Goal: Task Accomplishment & Management: Complete application form

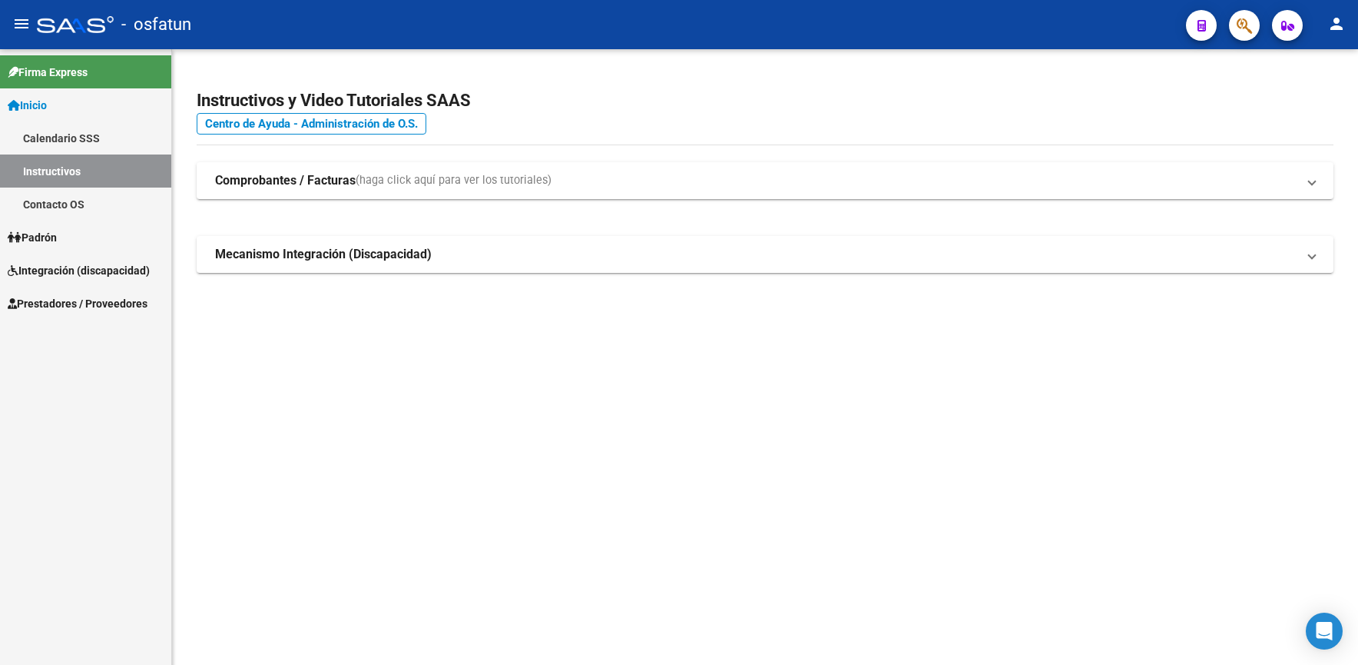
click at [70, 310] on span "Prestadores / Proveedores" at bounding box center [78, 303] width 140 height 17
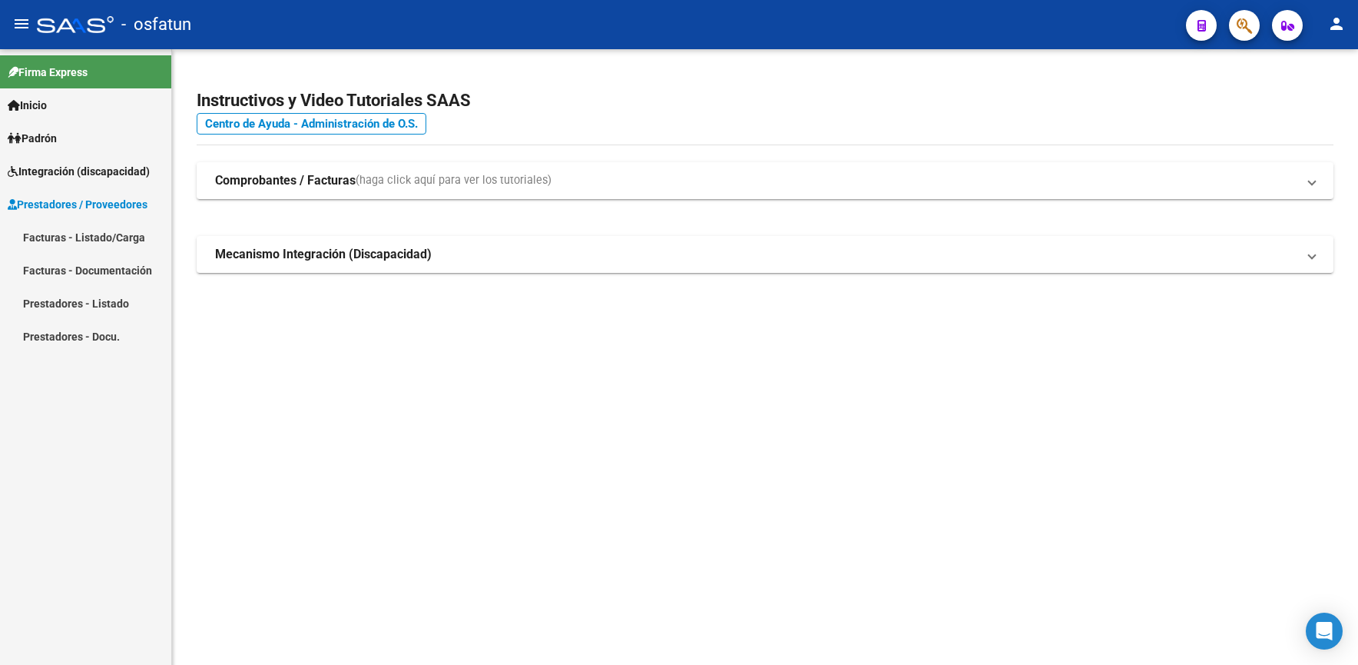
click at [94, 237] on link "Facturas - Listado/Carga" at bounding box center [85, 237] width 171 height 33
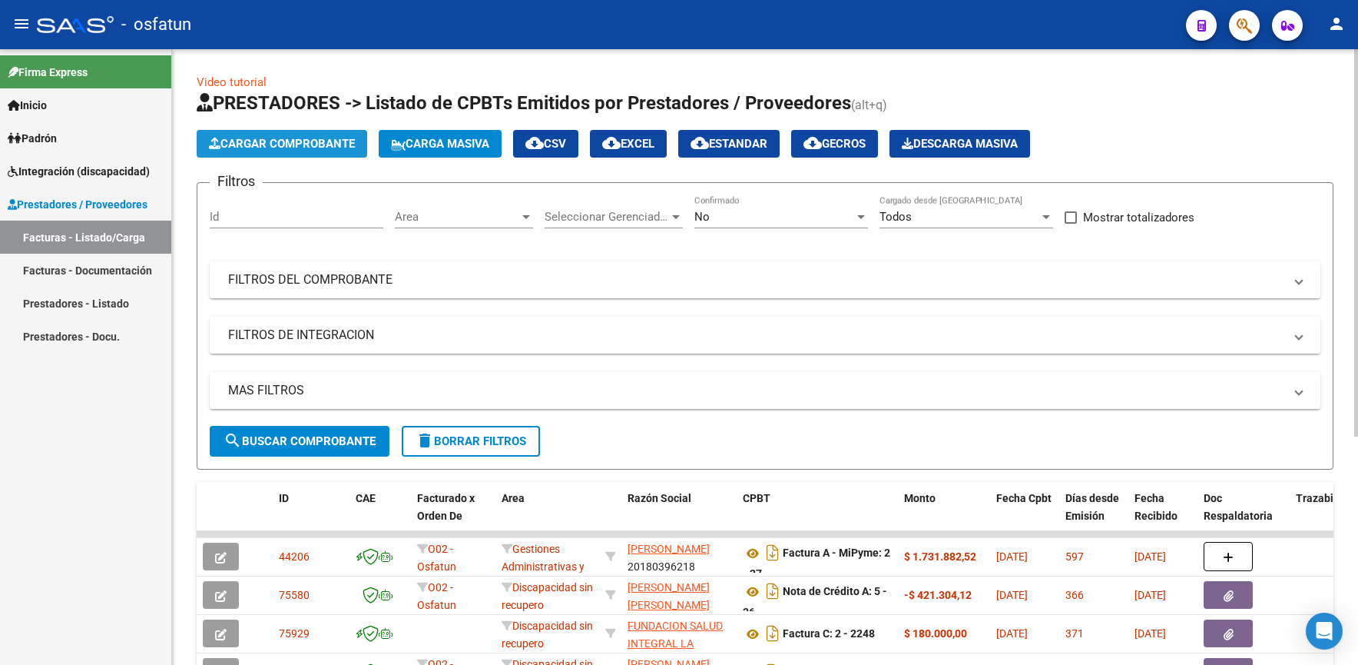
click at [314, 147] on span "Cargar Comprobante" at bounding box center [282, 144] width 146 height 14
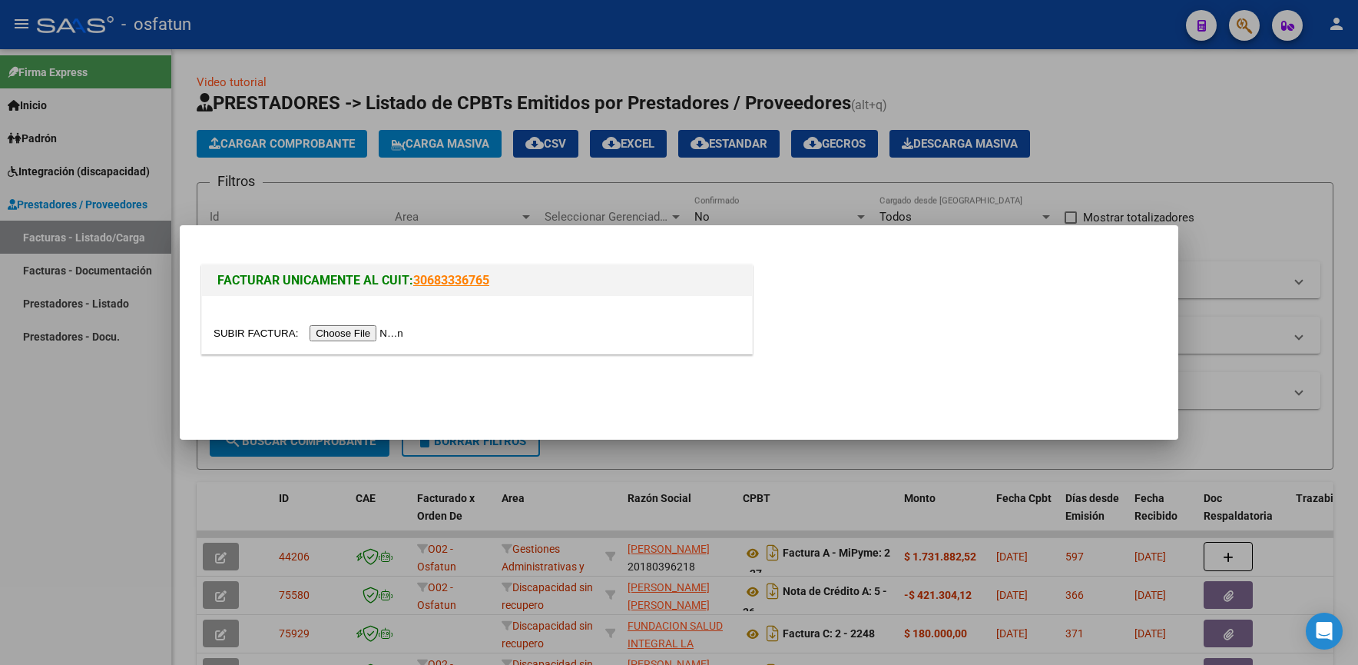
click at [373, 331] on input "file" at bounding box center [311, 333] width 194 height 16
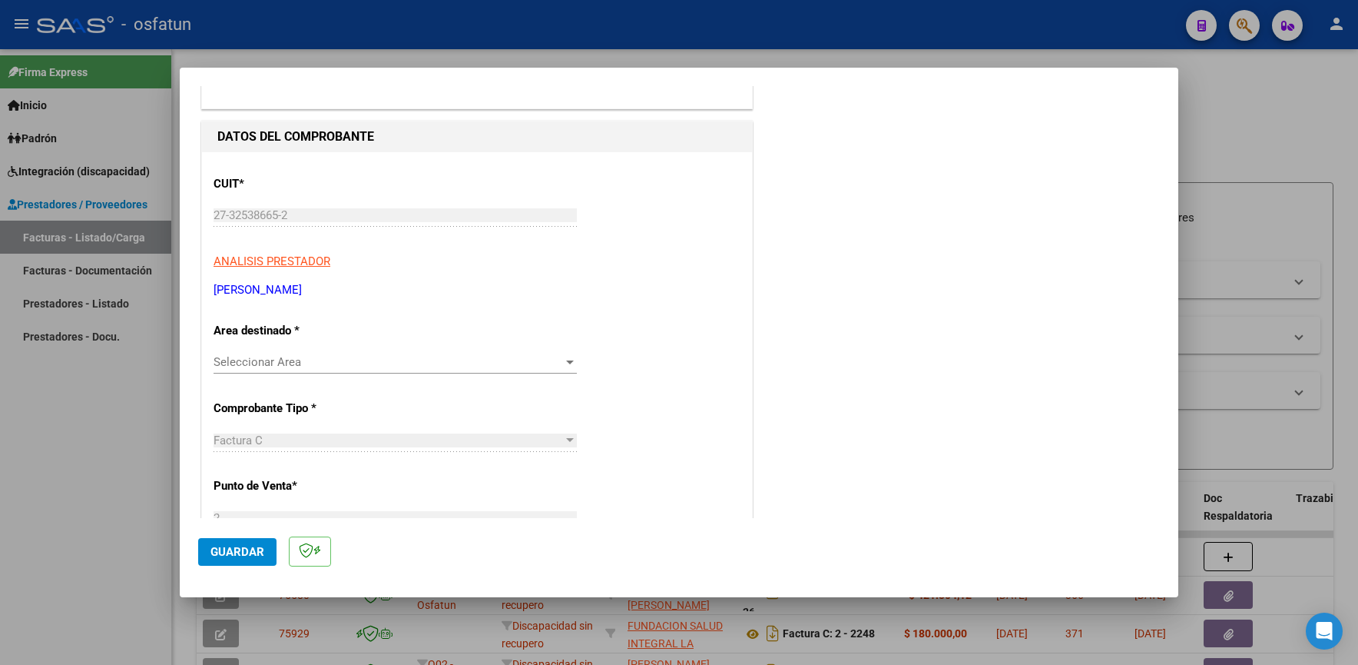
scroll to position [154, 0]
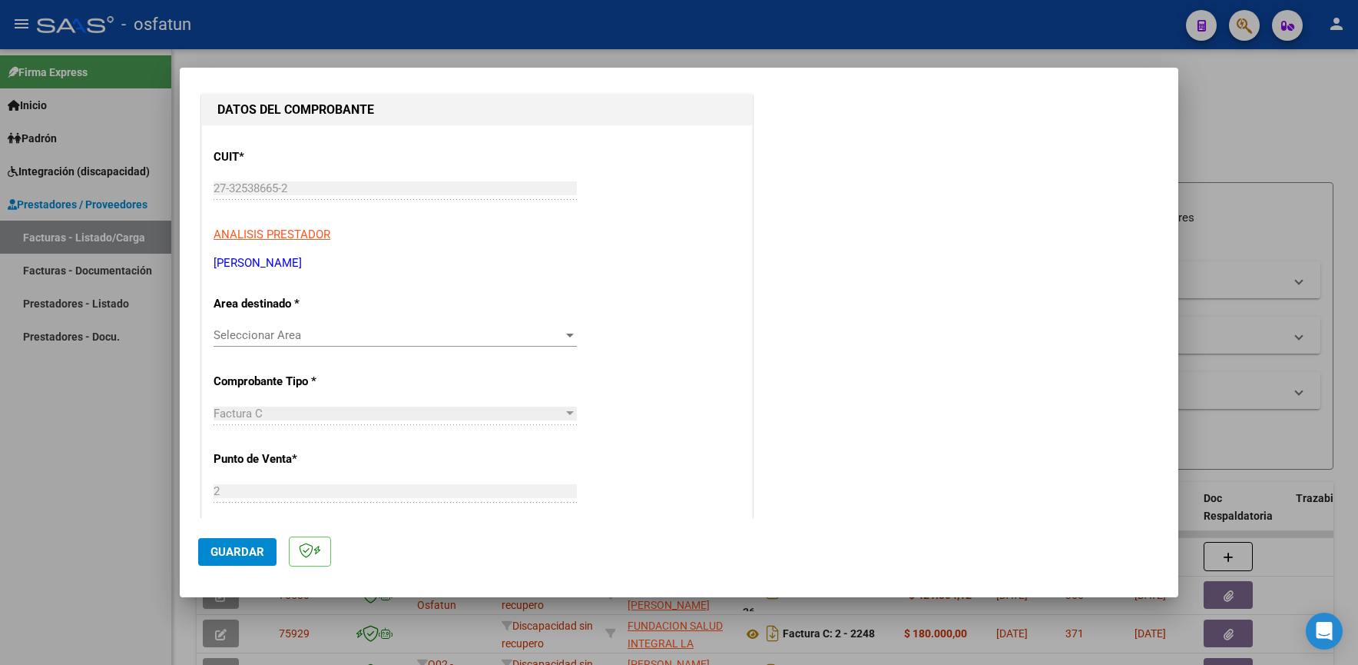
click at [327, 329] on span "Seleccionar Area" at bounding box center [389, 335] width 350 height 14
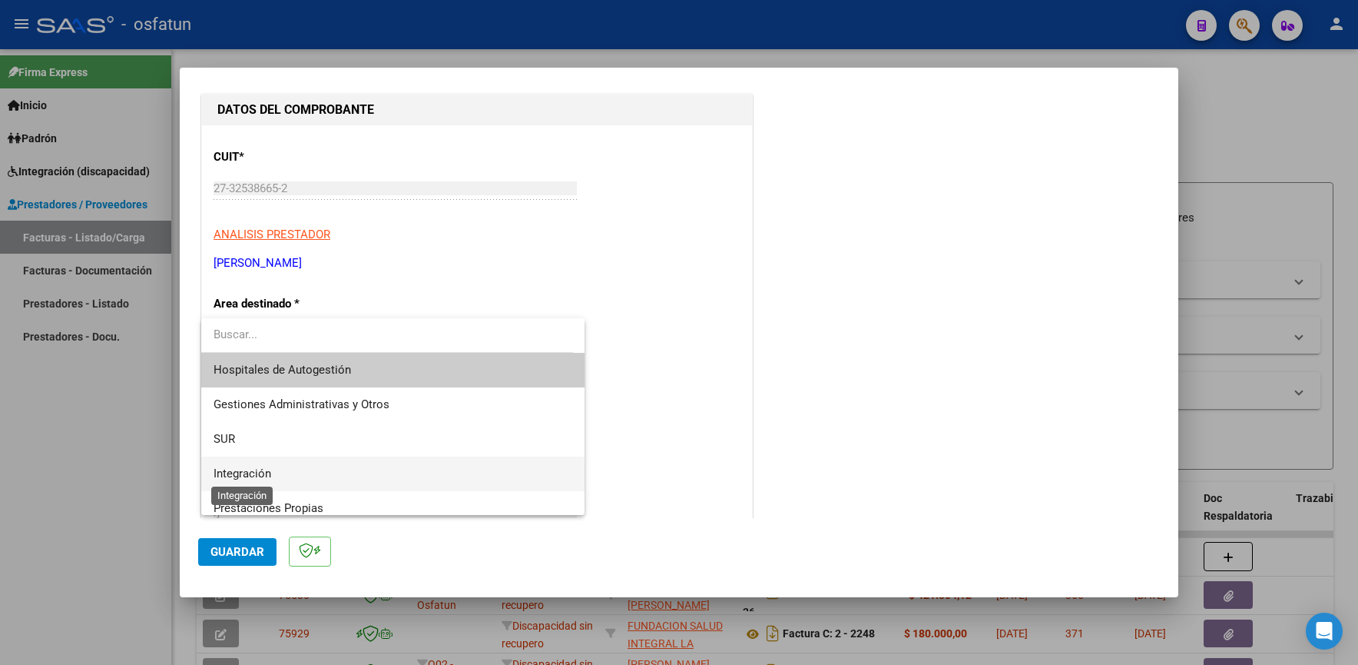
click at [260, 469] on span "Integración" at bounding box center [243, 473] width 58 height 14
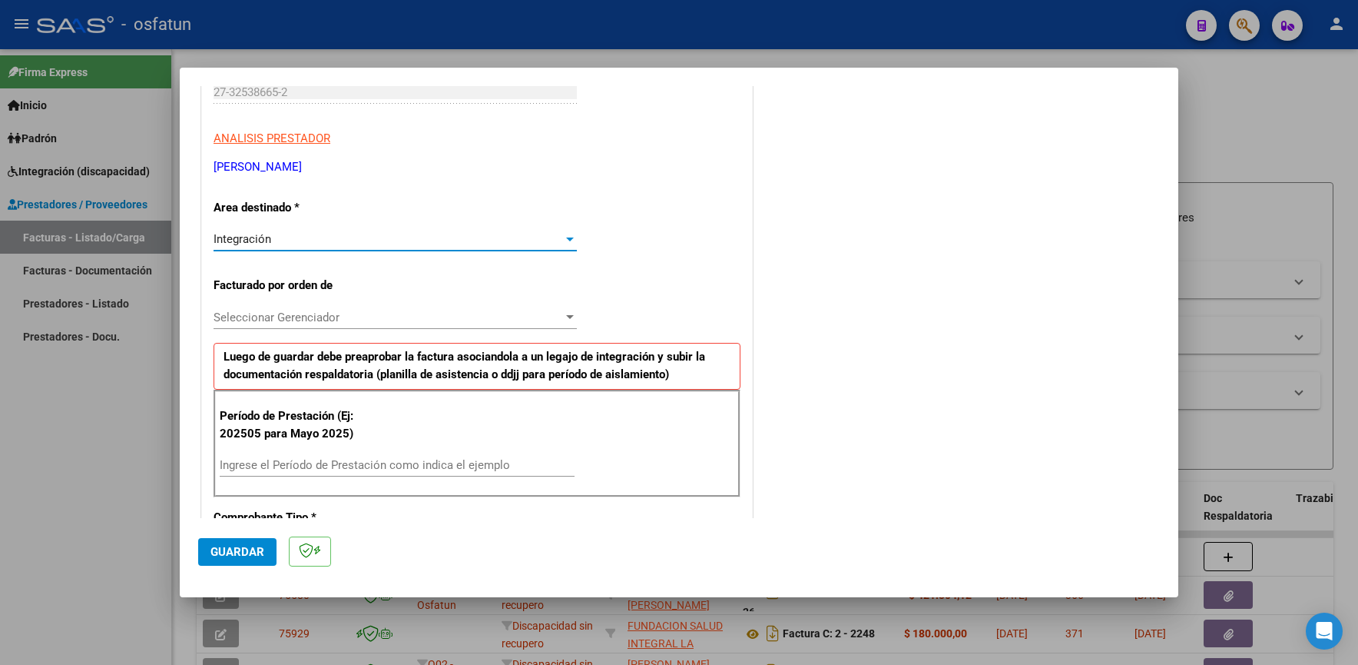
scroll to position [538, 0]
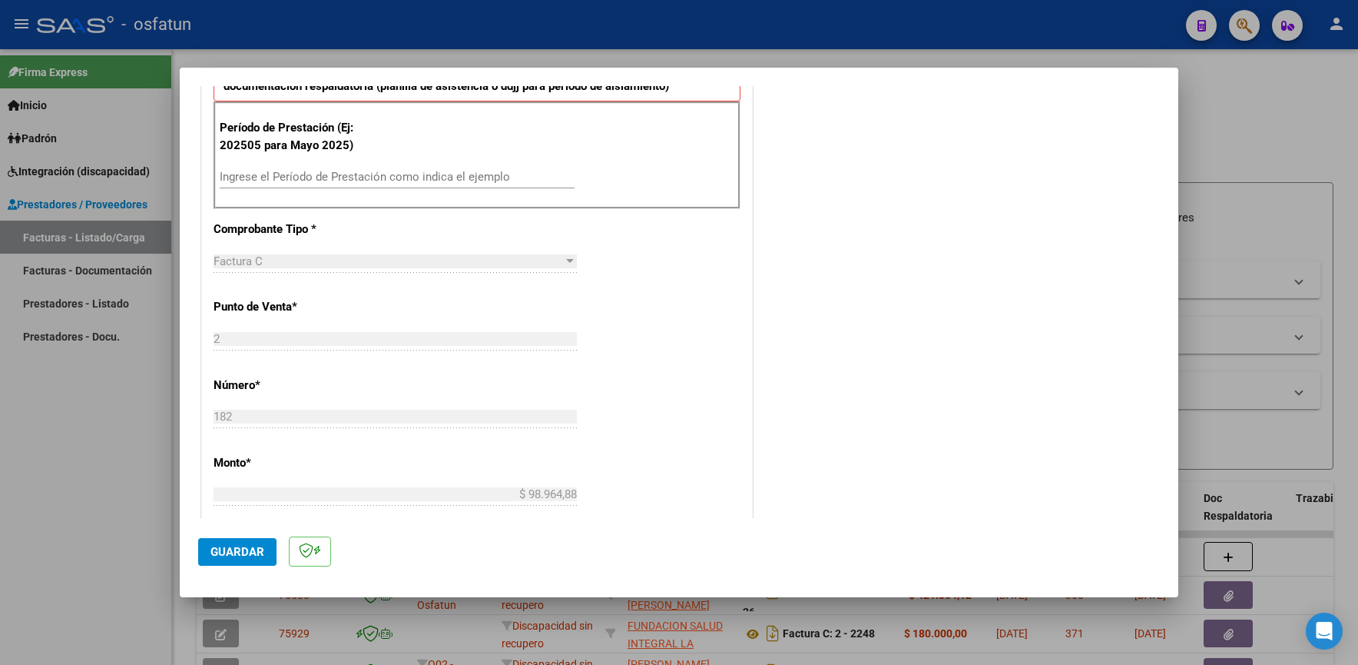
click at [330, 162] on div "Período de Prestación (Ej: 202505 para [DATE]) Ingrese el Período de Prestación…" at bounding box center [477, 155] width 527 height 108
click at [330, 171] on input "Ingrese el Período de Prestación como indica el ejemplo" at bounding box center [397, 177] width 355 height 14
type input "202509"
click at [230, 554] on span "Guardar" at bounding box center [238, 552] width 54 height 14
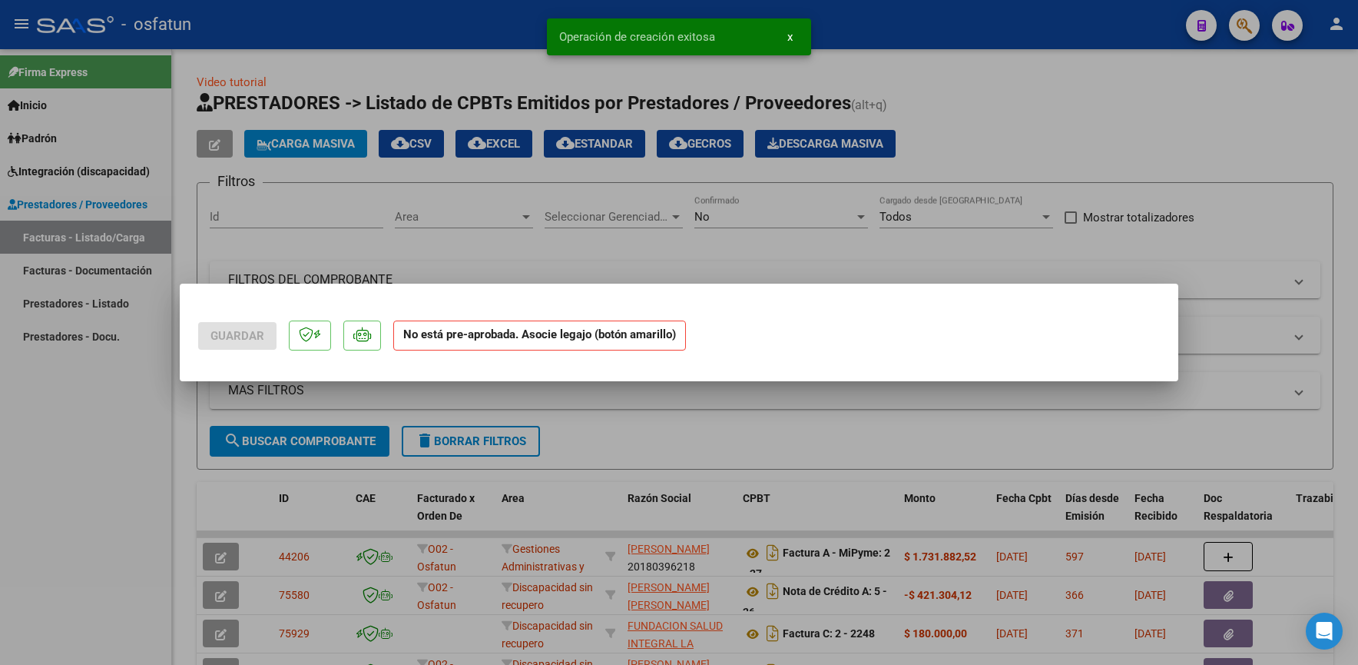
scroll to position [0, 0]
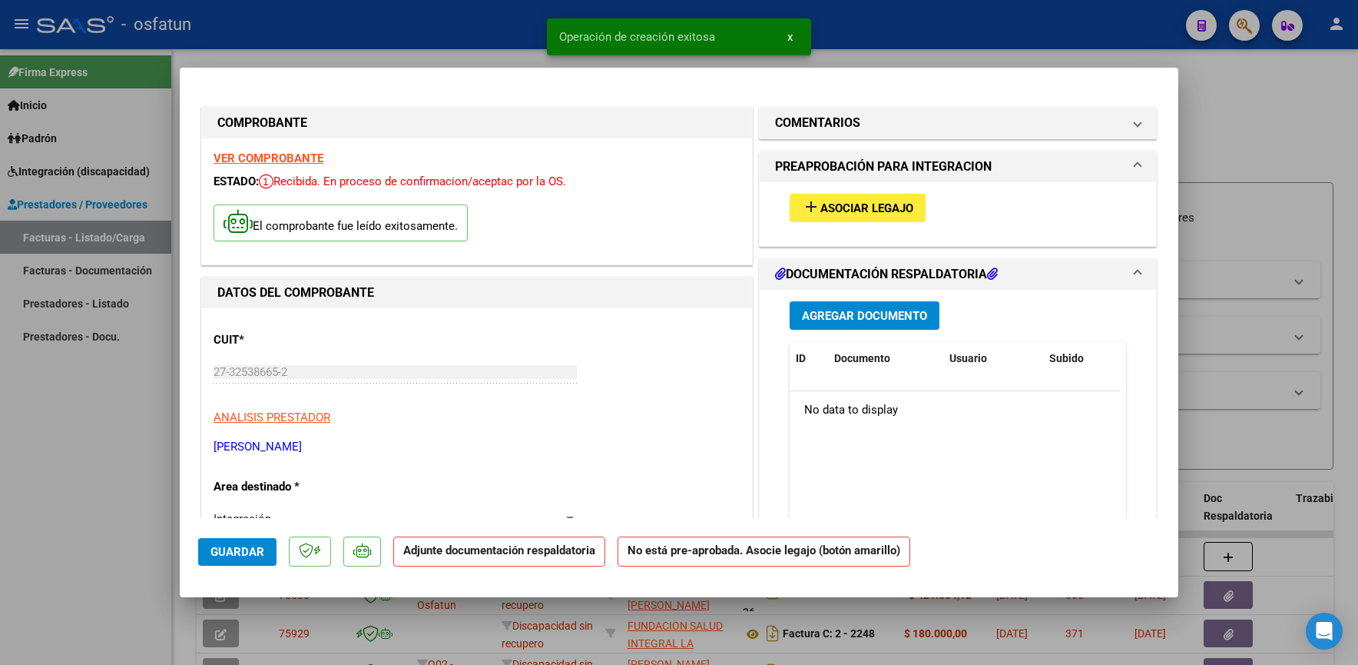
click at [861, 206] on span "Asociar Legajo" at bounding box center [867, 208] width 93 height 14
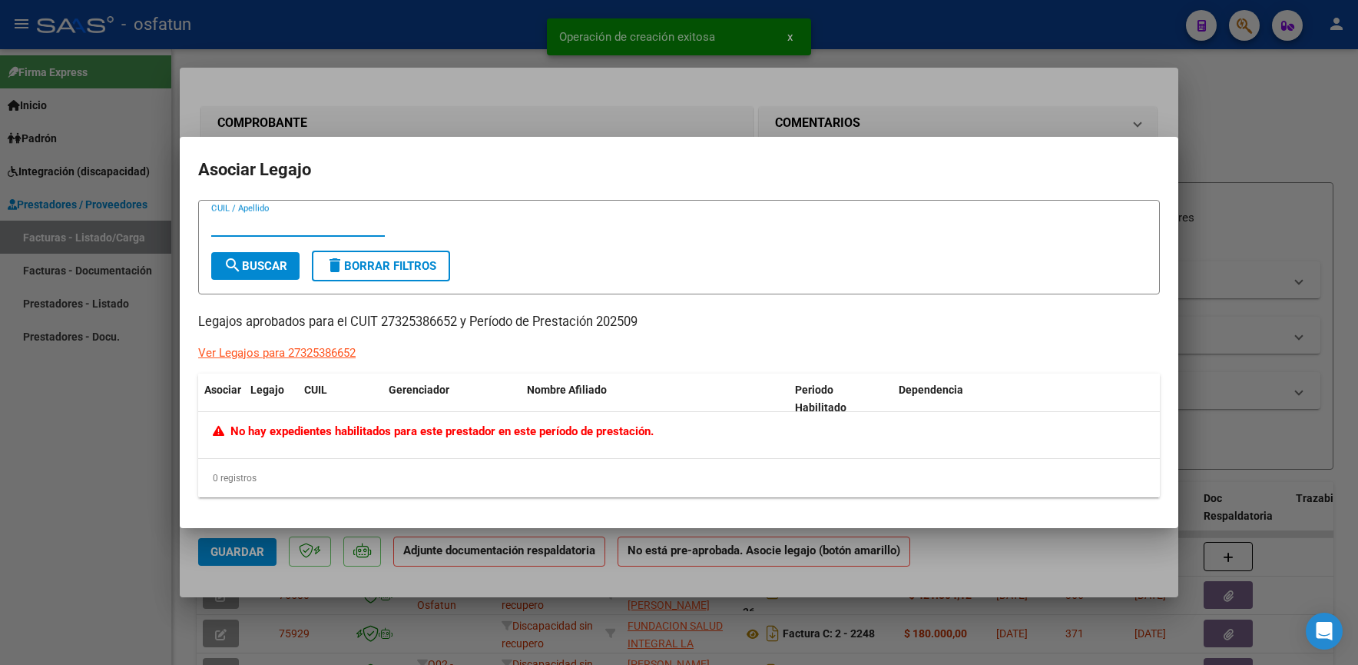
click at [1252, 91] on div at bounding box center [679, 332] width 1358 height 665
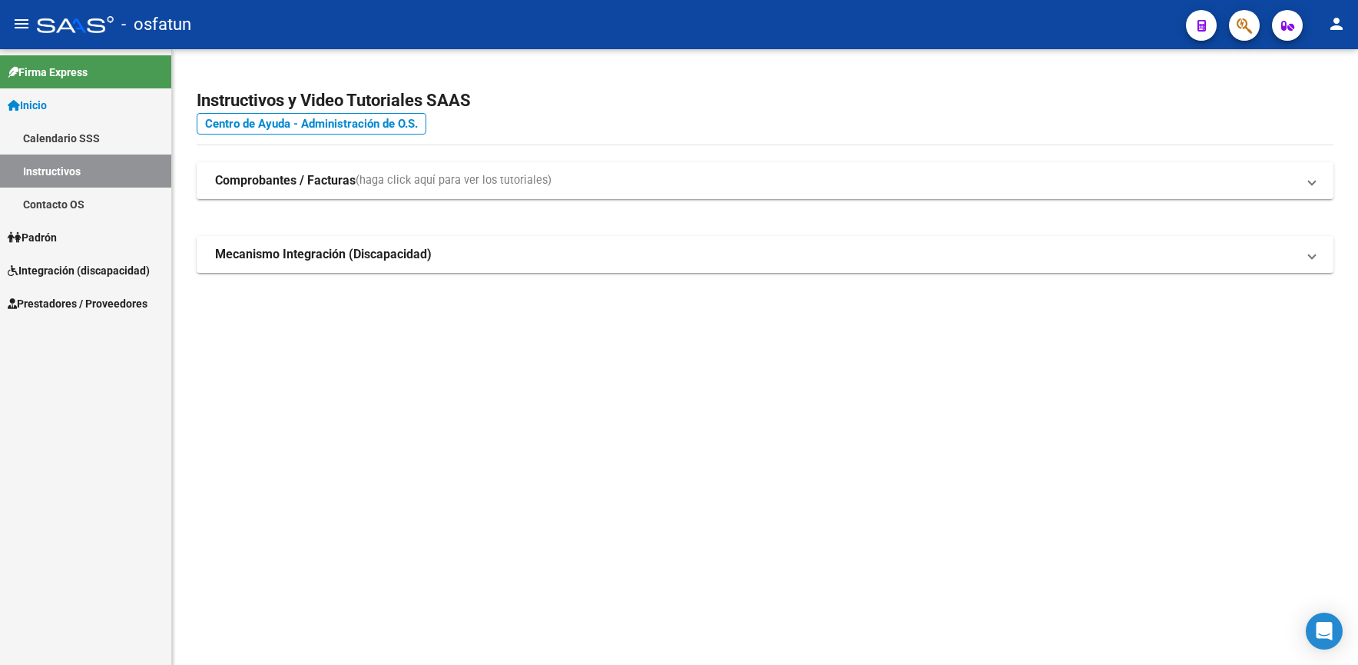
click at [102, 300] on span "Prestadores / Proveedores" at bounding box center [78, 303] width 140 height 17
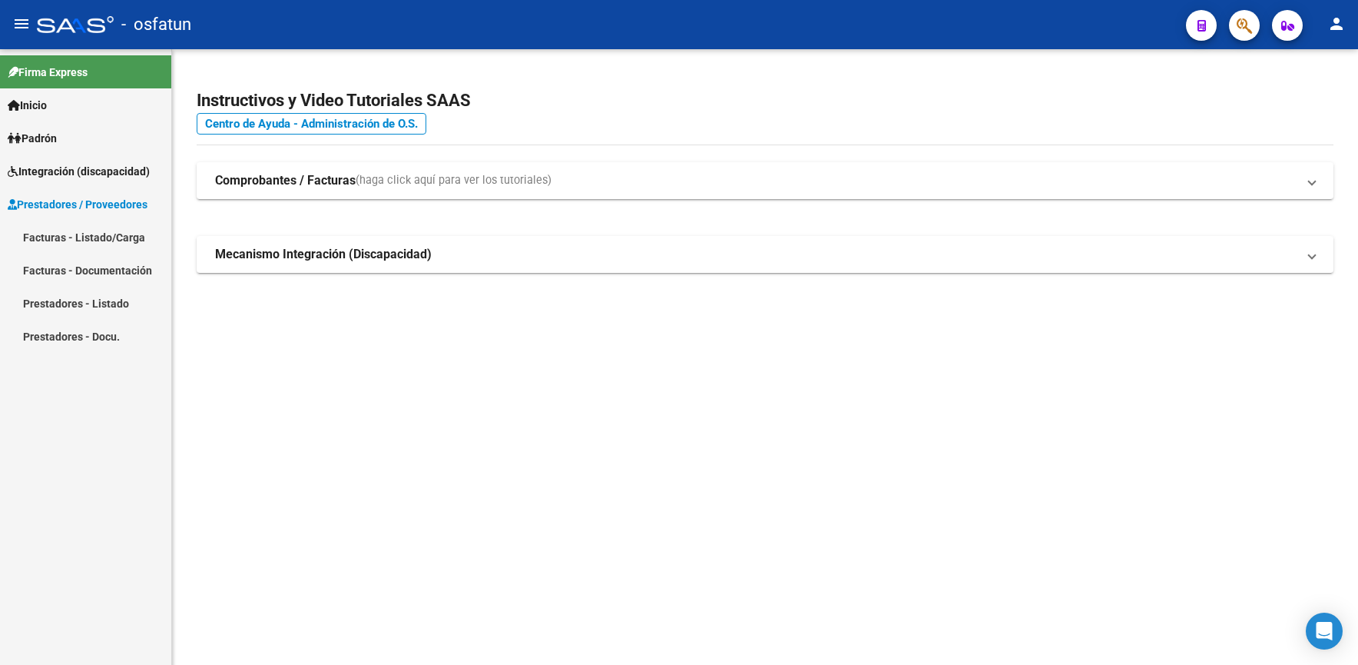
click at [111, 231] on link "Facturas - Listado/Carga" at bounding box center [85, 237] width 171 height 33
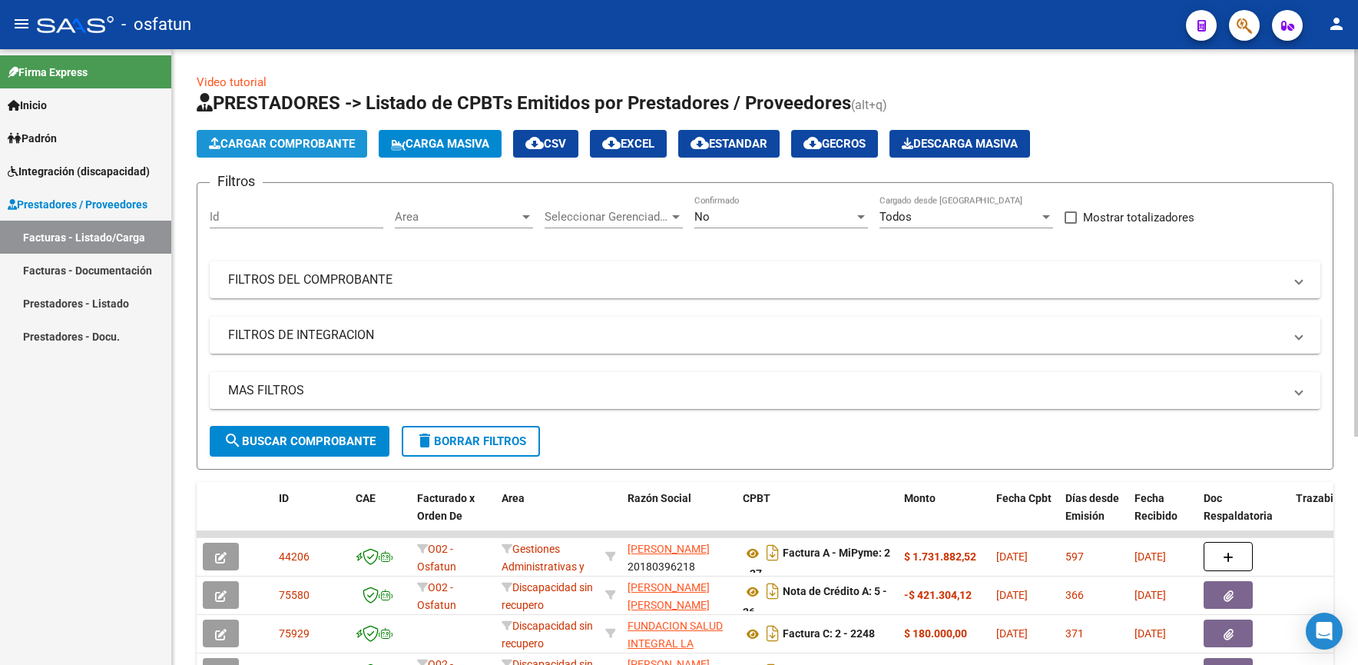
click at [293, 139] on span "Cargar Comprobante" at bounding box center [282, 144] width 146 height 14
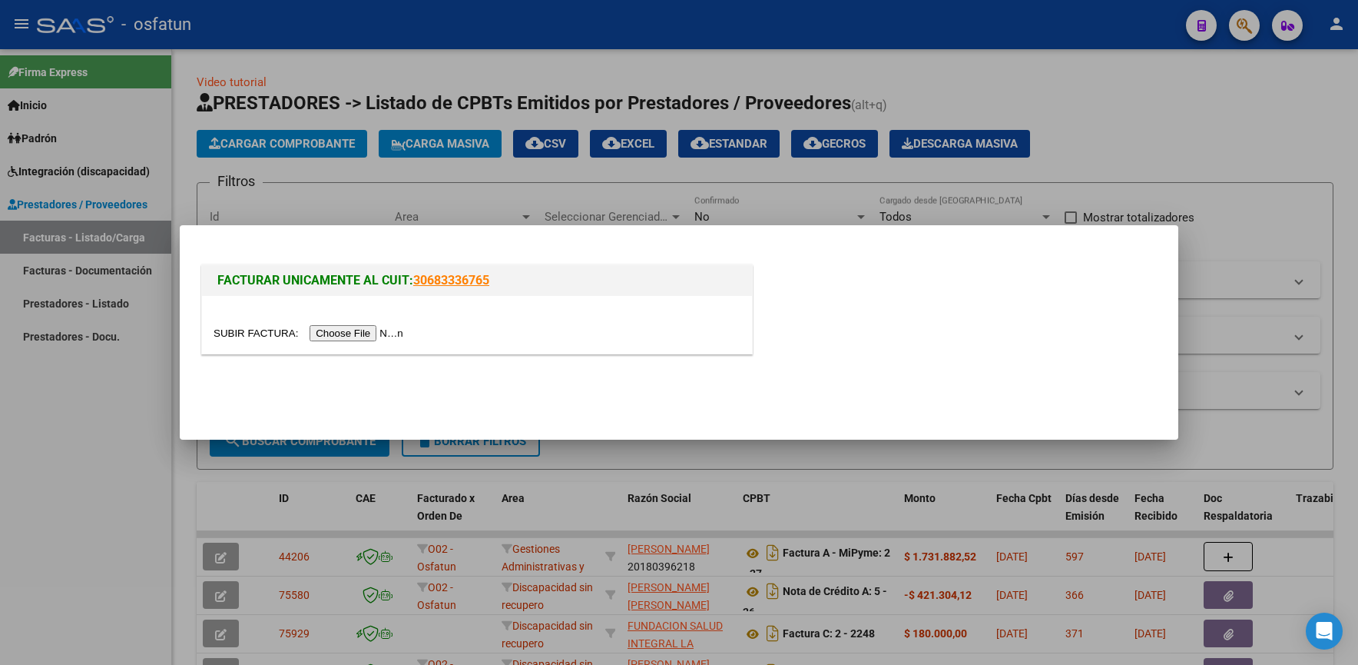
click at [374, 333] on input "file" at bounding box center [311, 333] width 194 height 16
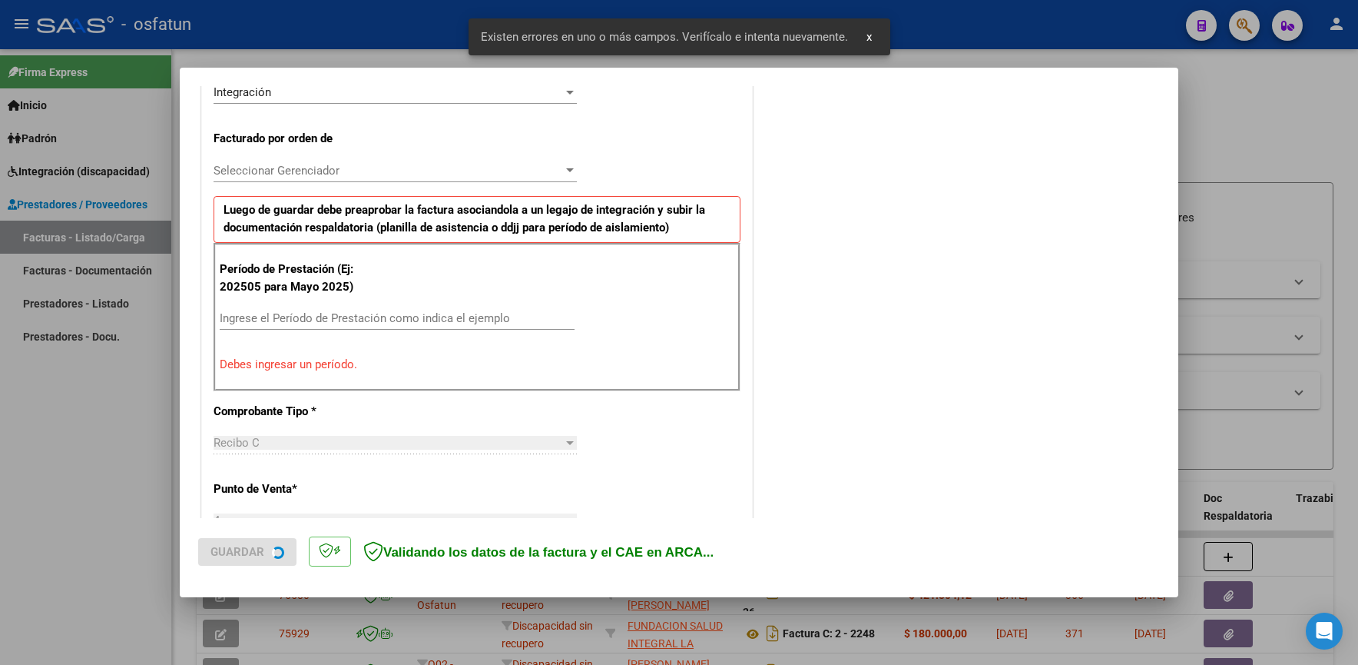
scroll to position [397, 0]
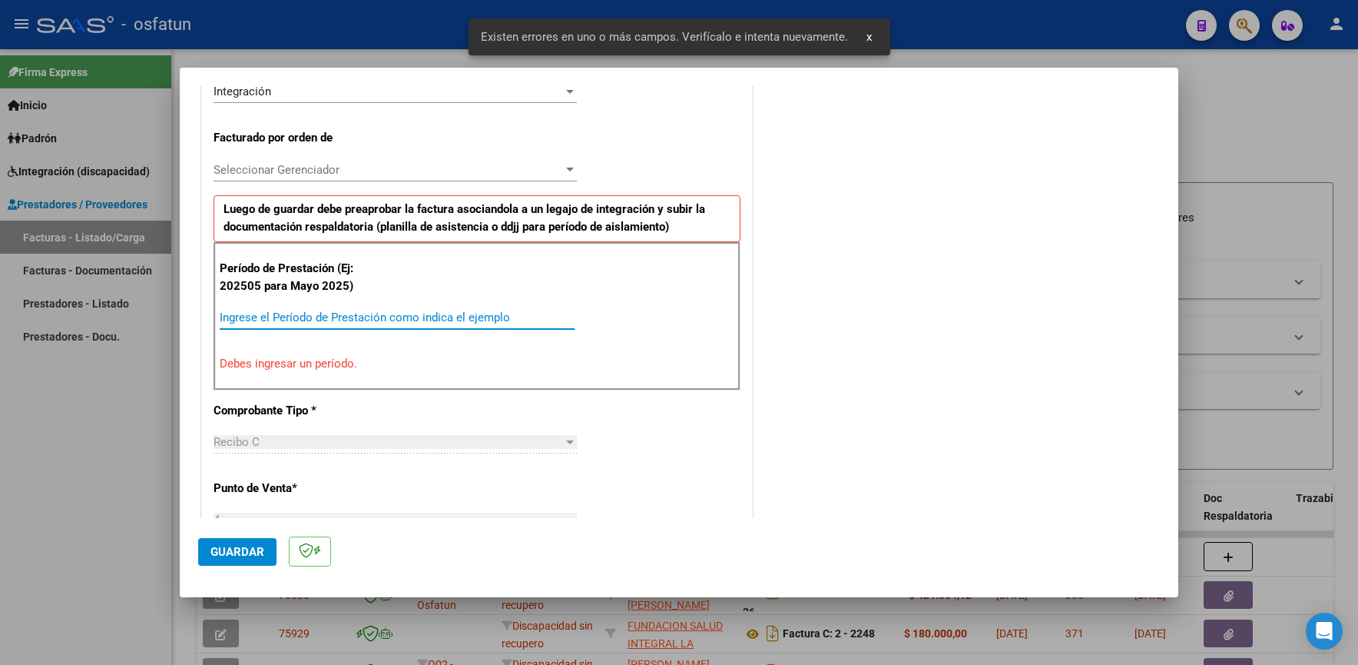
click at [426, 318] on input "Ingrese el Período de Prestación como indica el ejemplo" at bounding box center [397, 317] width 355 height 14
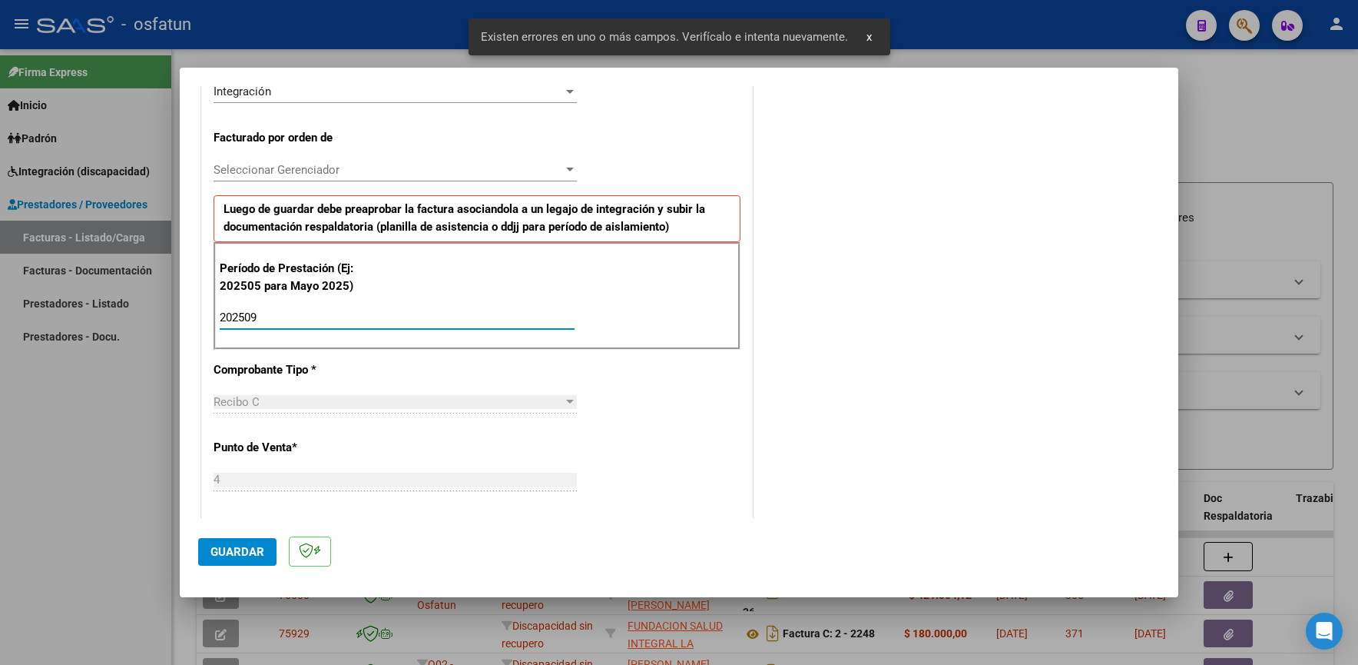
type input "202509"
drag, startPoint x: 240, startPoint y: 547, endPoint x: 245, endPoint y: 536, distance: 12.0
click at [240, 545] on span "Guardar" at bounding box center [238, 552] width 54 height 14
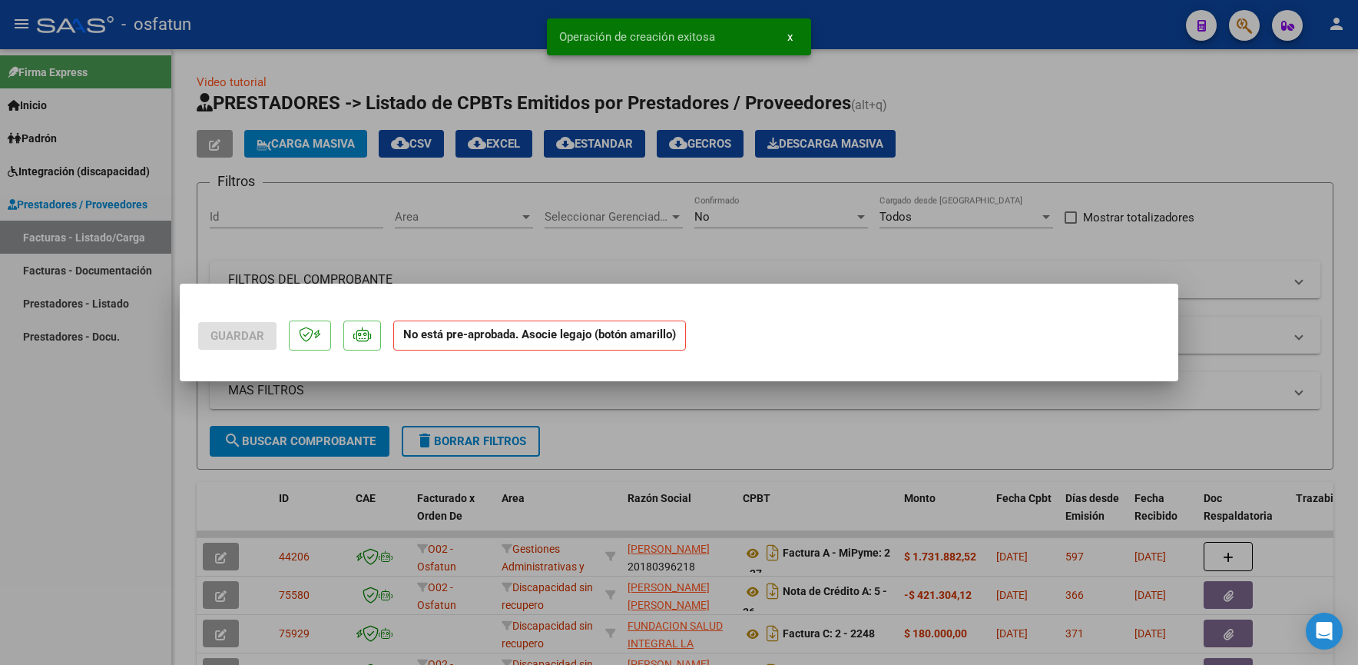
scroll to position [0, 0]
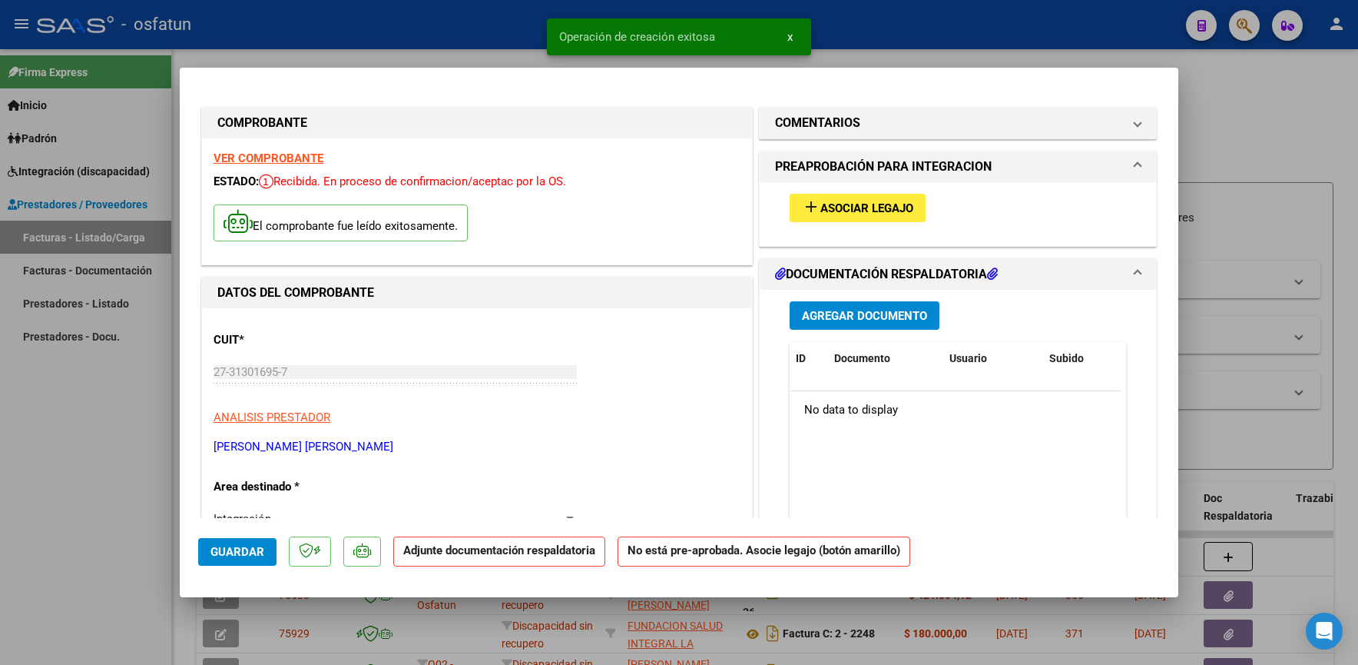
click at [848, 211] on span "Asociar Legajo" at bounding box center [867, 208] width 93 height 14
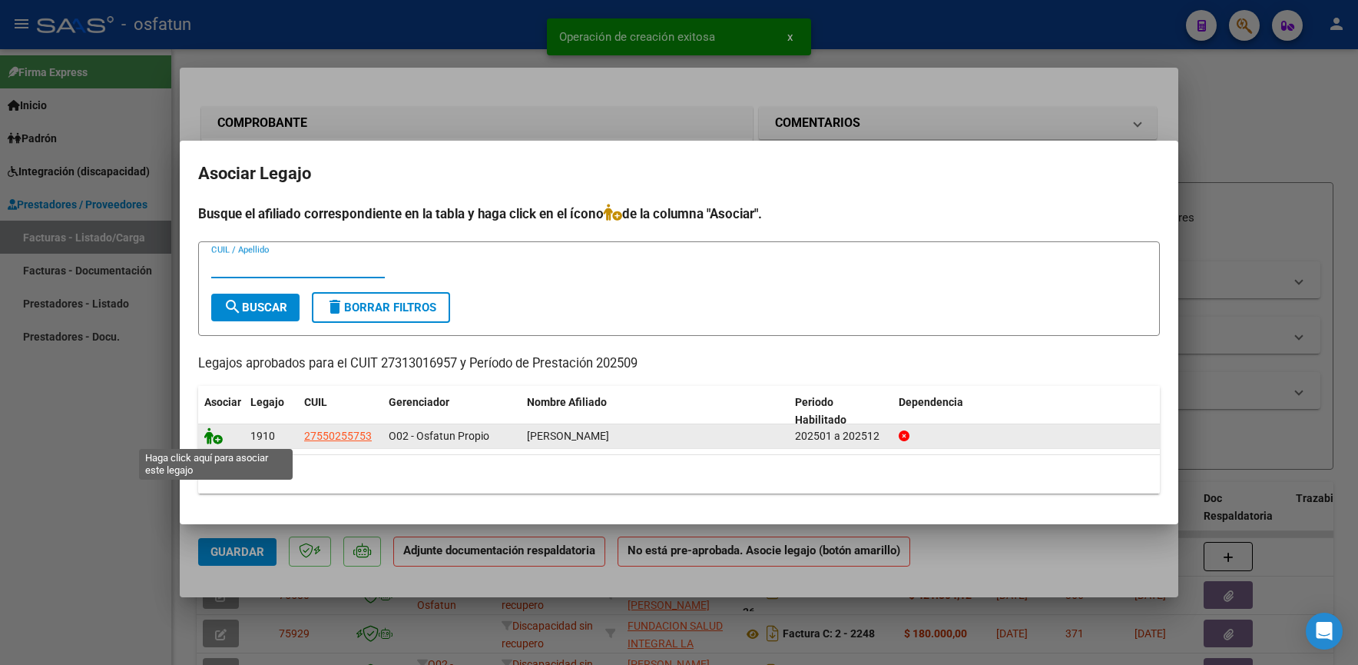
click at [215, 436] on icon at bounding box center [213, 435] width 18 height 17
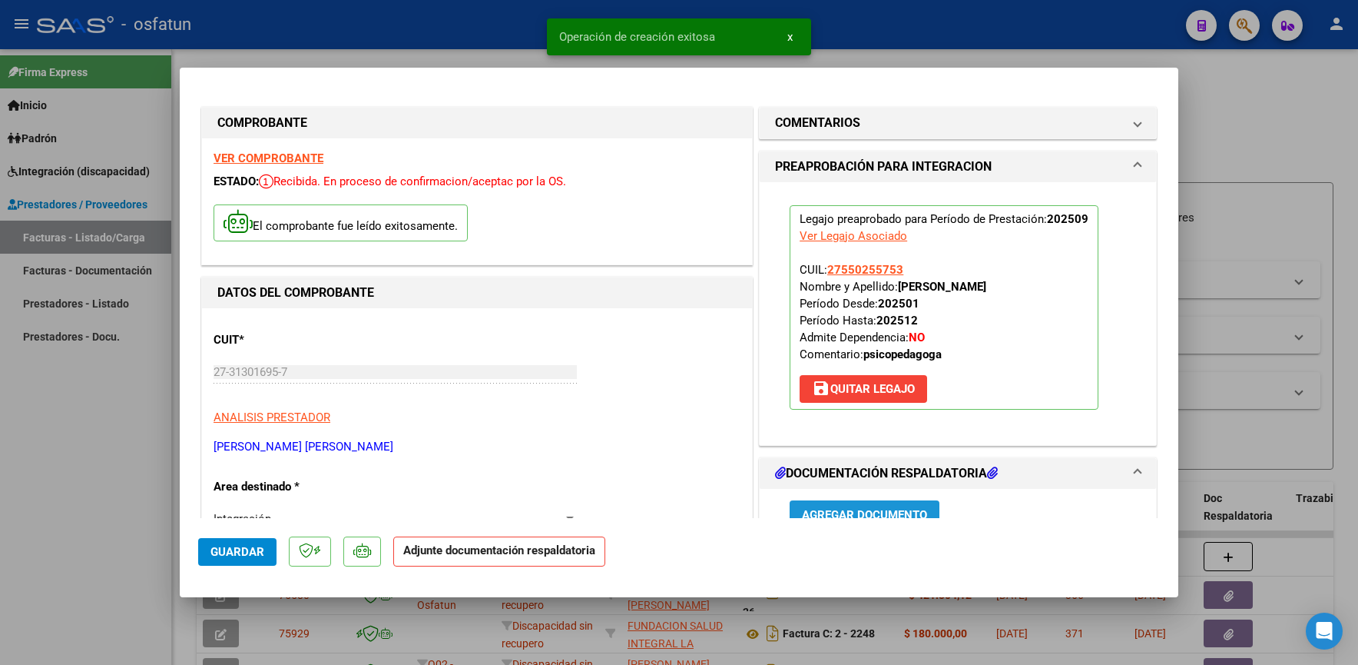
click at [839, 502] on button "Agregar Documento" at bounding box center [865, 514] width 150 height 28
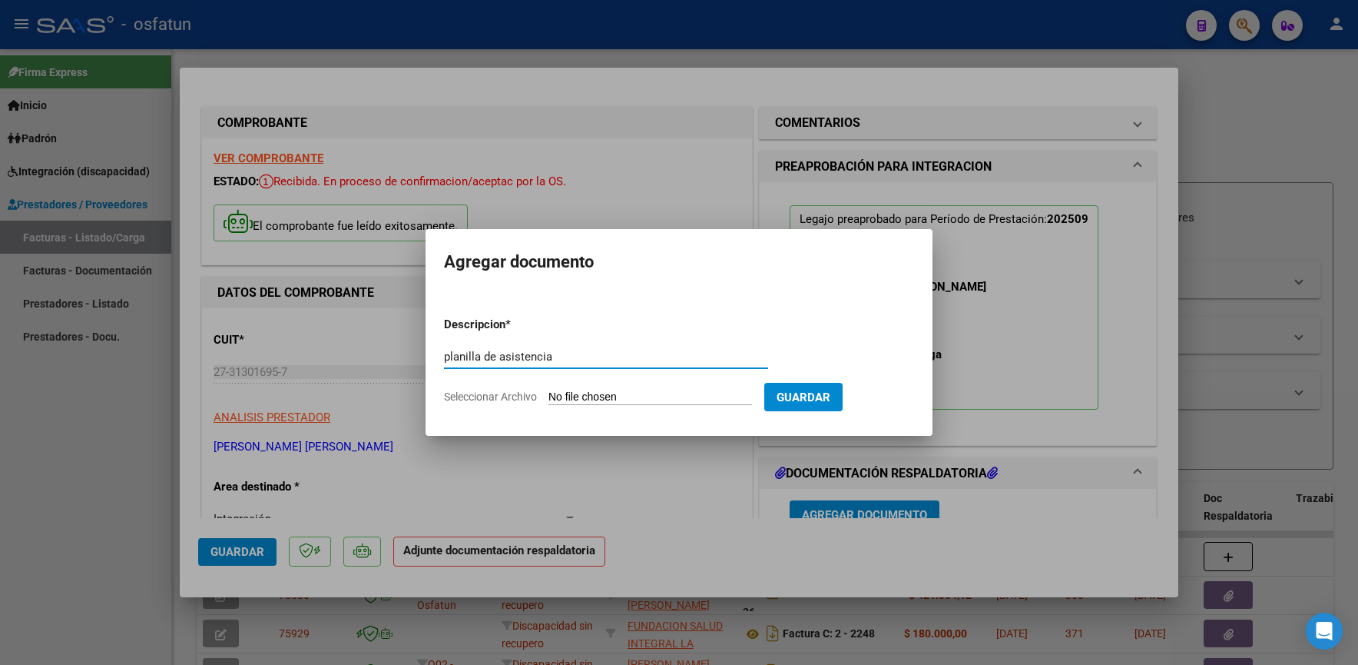
type input "planilla de asistencia"
click at [703, 392] on input "Seleccionar Archivo" at bounding box center [651, 397] width 204 height 15
type input "C:\fakepath\charo.jpg"
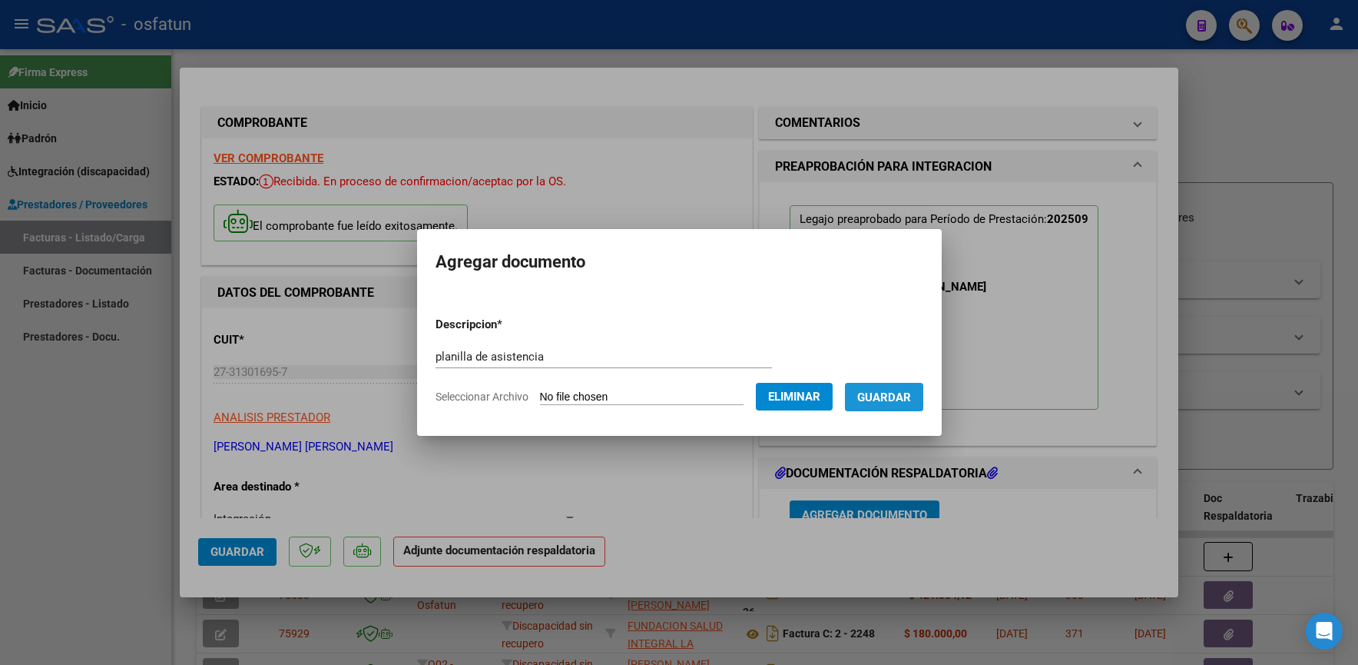
click at [884, 392] on span "Guardar" at bounding box center [884, 397] width 54 height 14
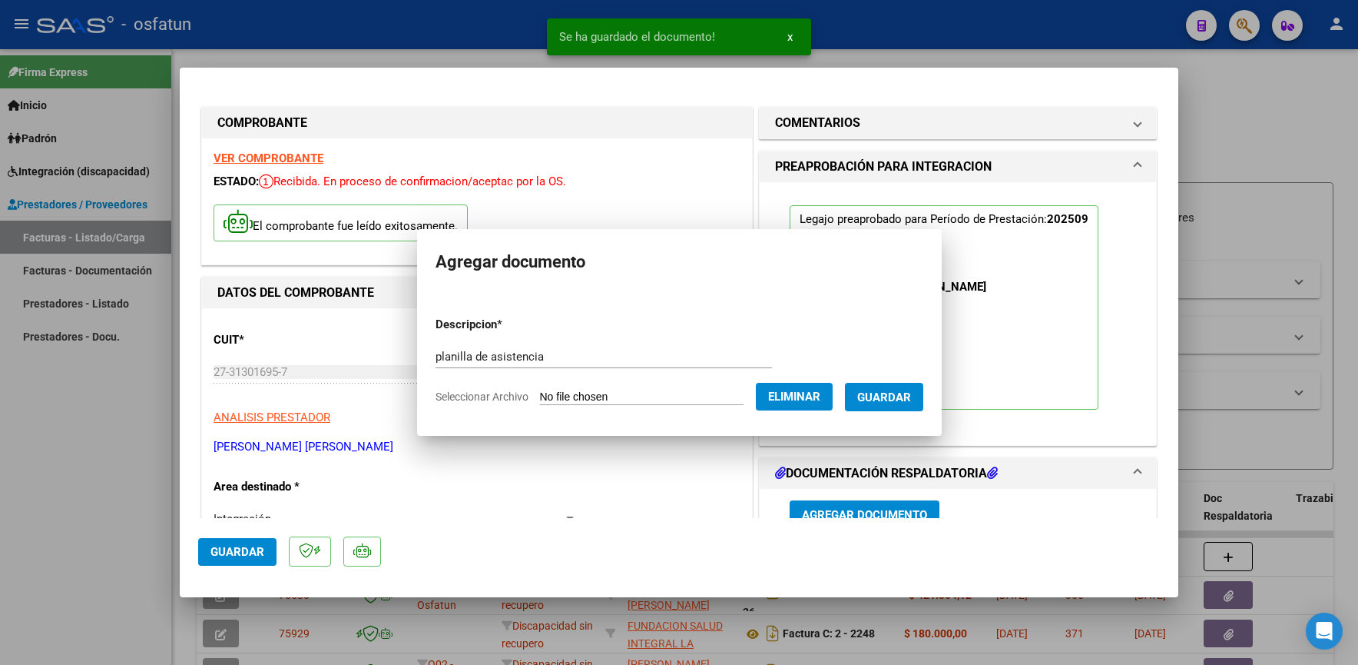
scroll to position [10, 0]
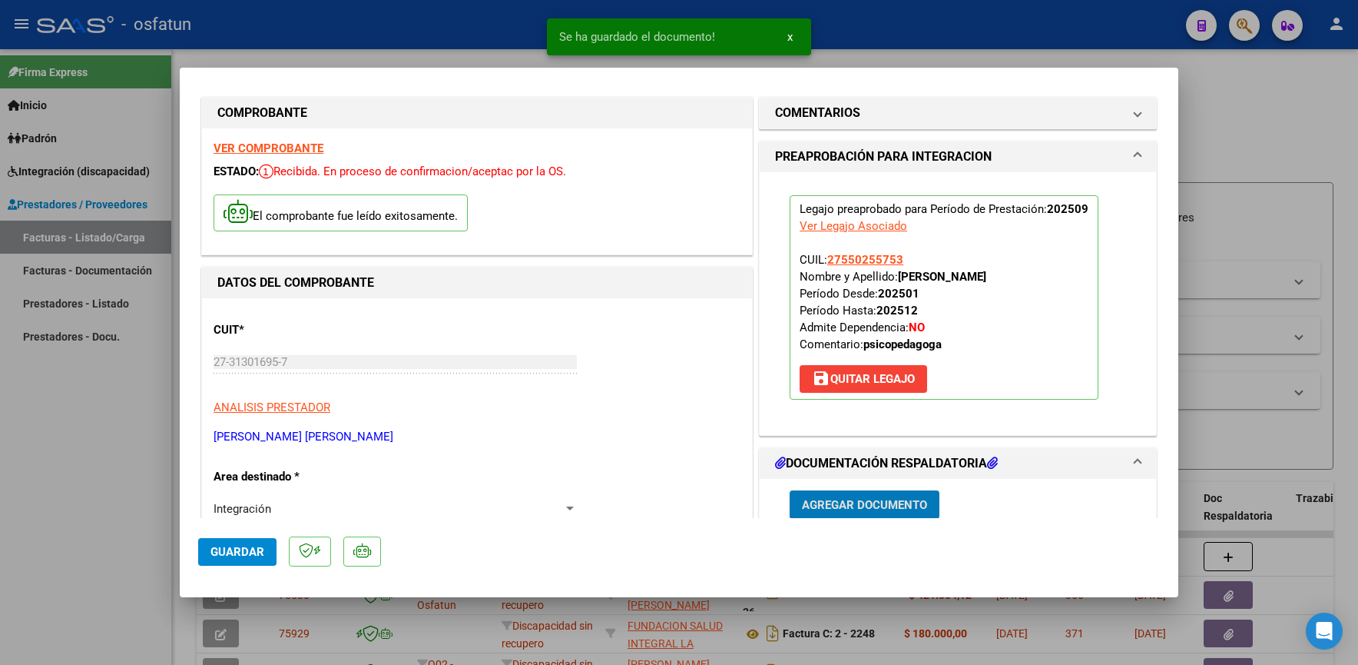
click at [254, 546] on span "Guardar" at bounding box center [238, 552] width 54 height 14
click at [91, 447] on div at bounding box center [679, 332] width 1358 height 665
type input "$ 0,00"
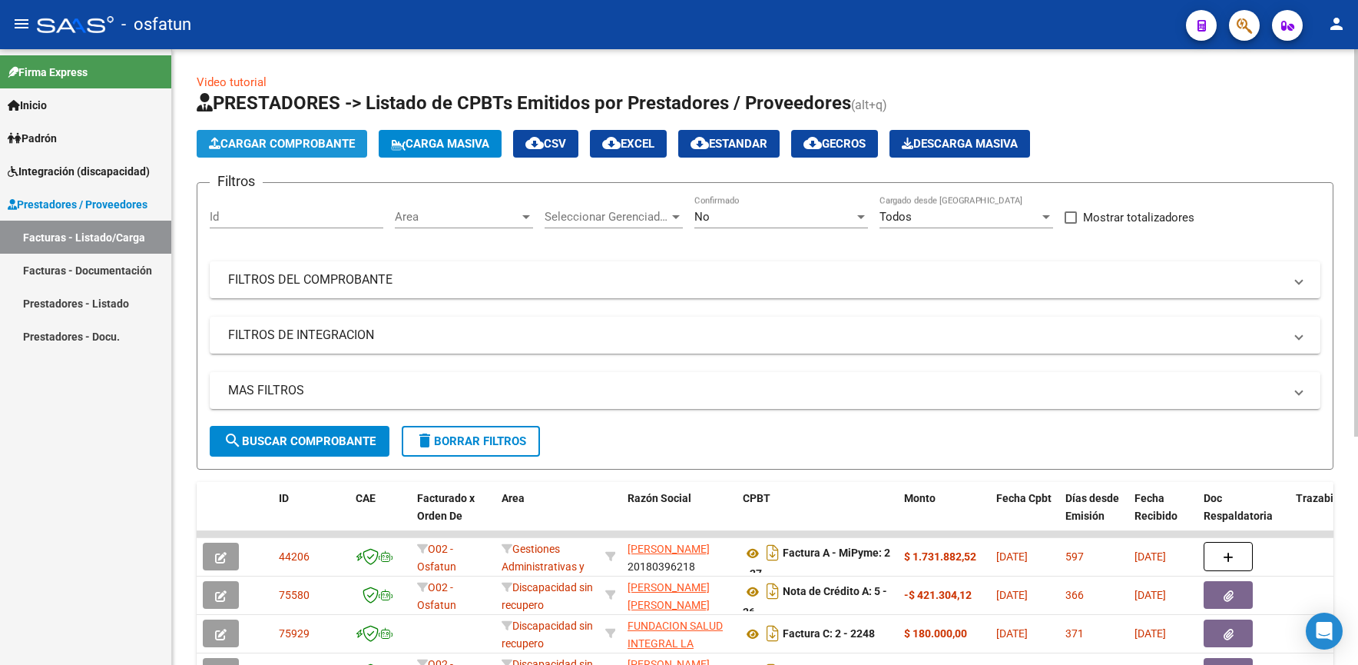
click at [267, 141] on span "Cargar Comprobante" at bounding box center [282, 144] width 146 height 14
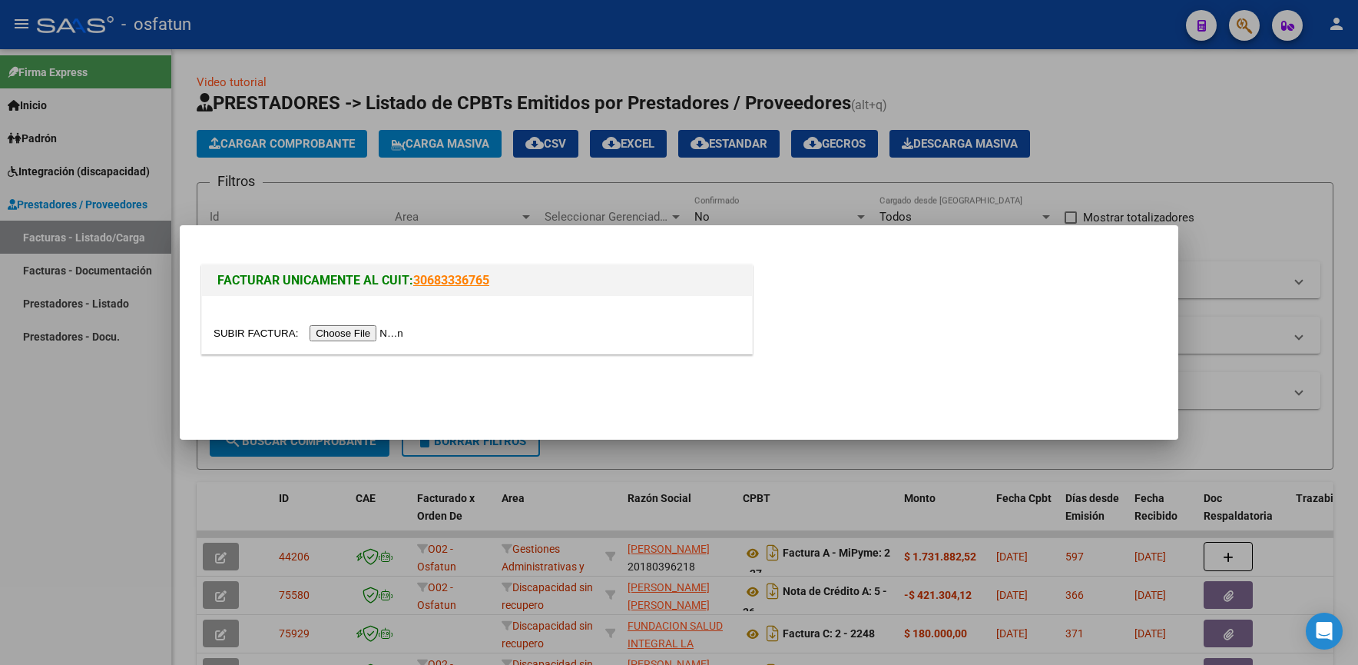
click at [342, 325] on div at bounding box center [477, 325] width 550 height 58
click at [343, 333] on input "file" at bounding box center [311, 333] width 194 height 16
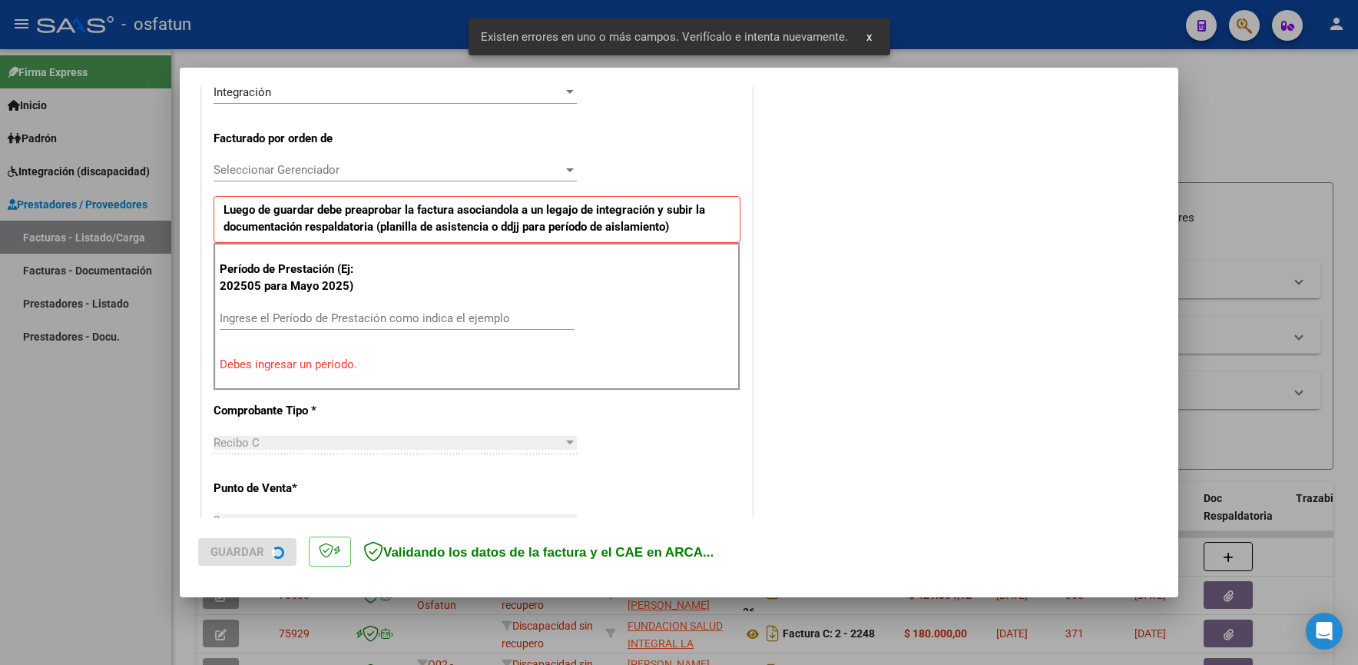
scroll to position [396, 0]
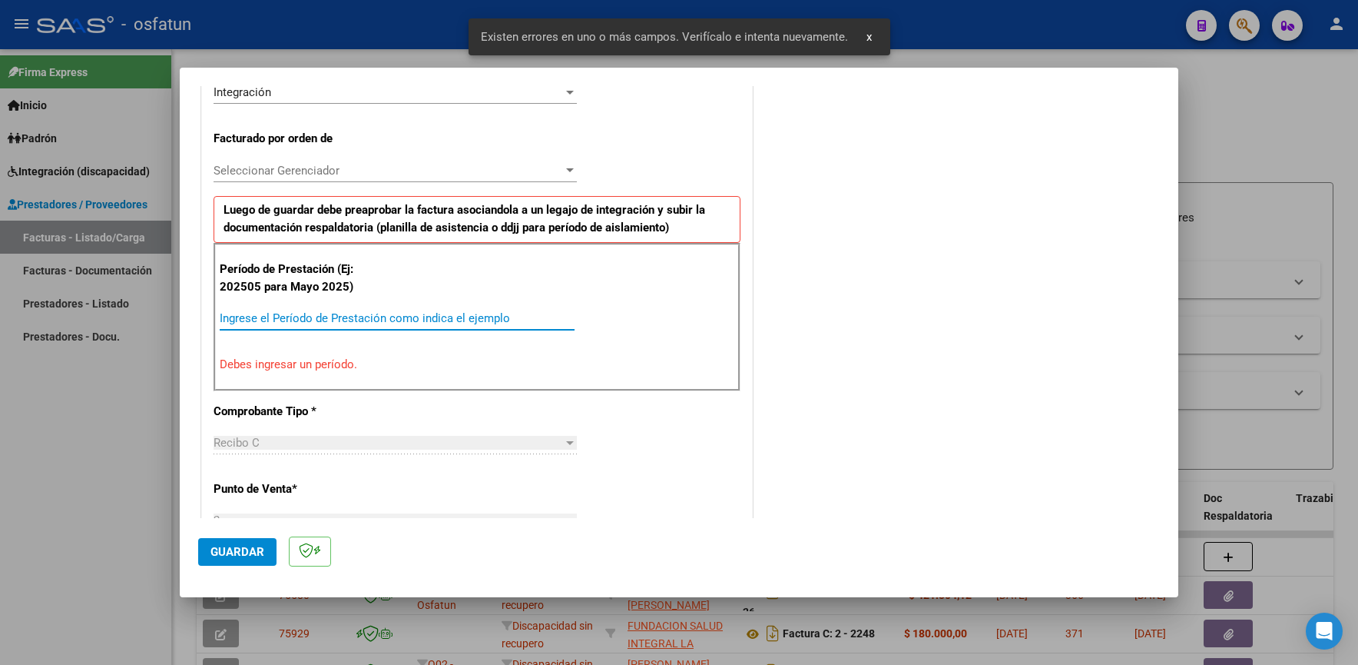
click at [393, 311] on input "Ingrese el Período de Prestación como indica el ejemplo" at bounding box center [397, 318] width 355 height 14
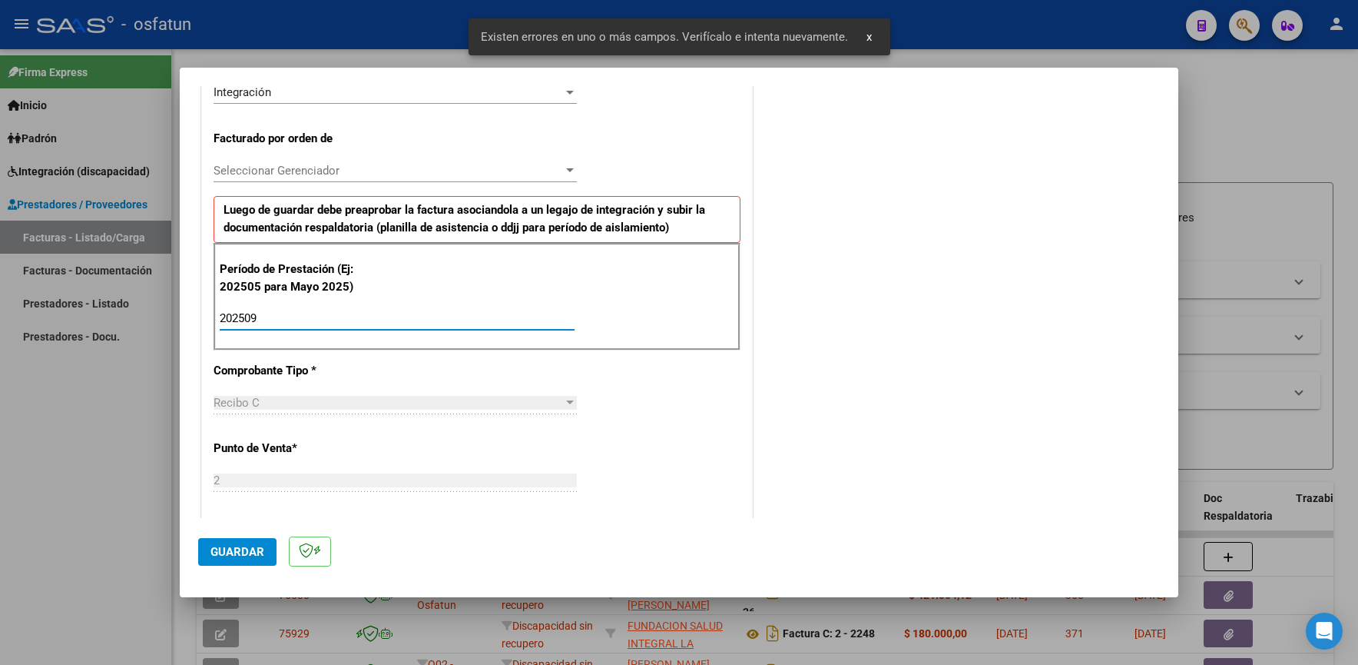
type input "202509"
click at [244, 556] on span "Guardar" at bounding box center [238, 552] width 54 height 14
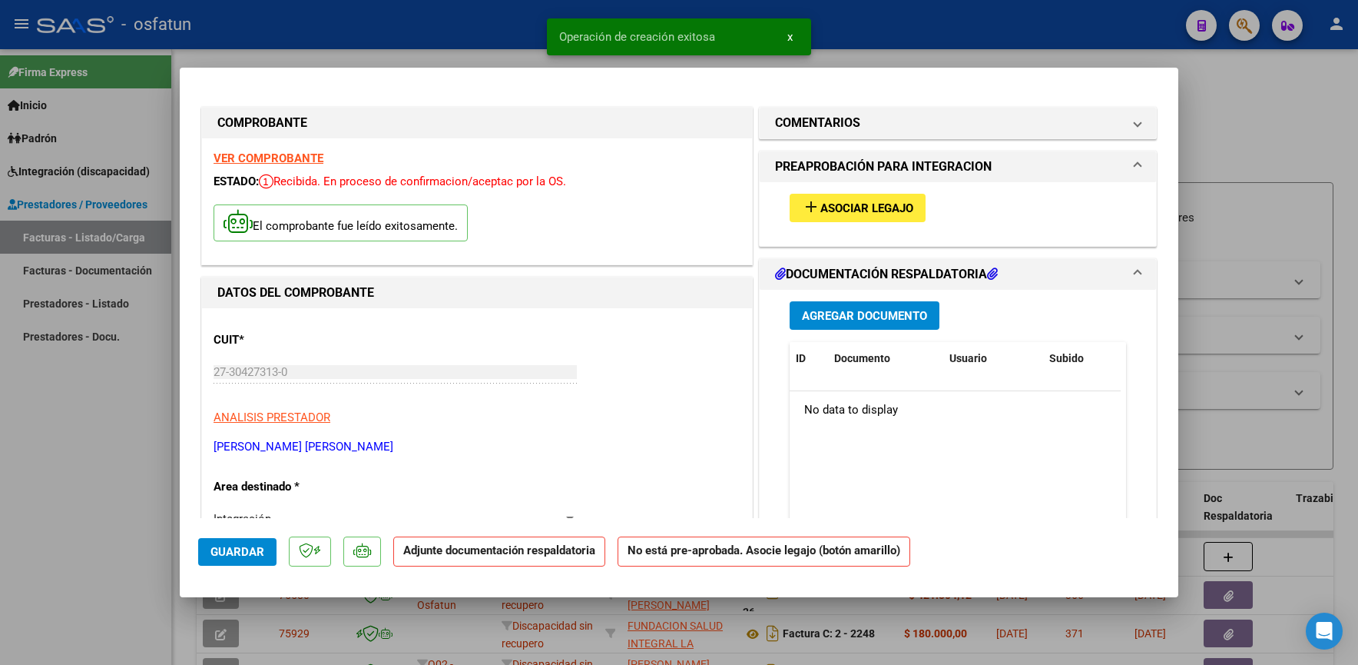
click at [847, 211] on span "Asociar Legajo" at bounding box center [867, 208] width 93 height 14
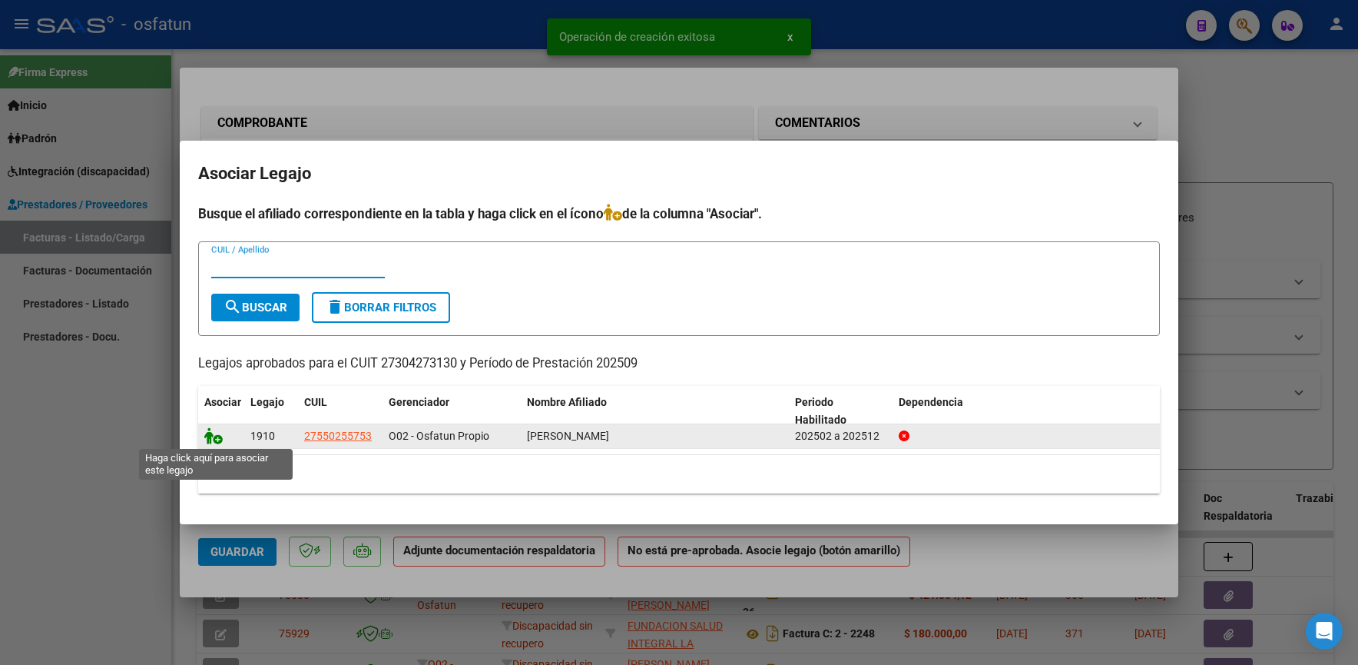
click at [211, 436] on icon at bounding box center [213, 435] width 18 height 17
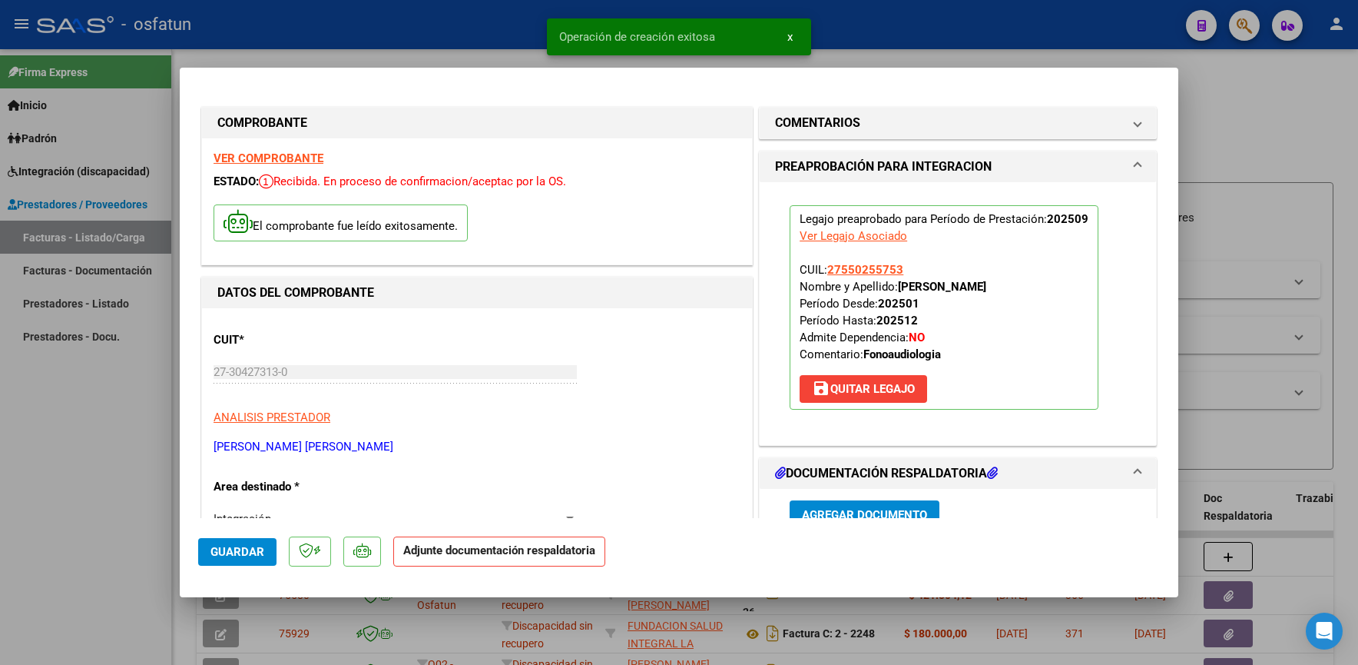
click at [850, 514] on span "Agregar Documento" at bounding box center [864, 515] width 125 height 14
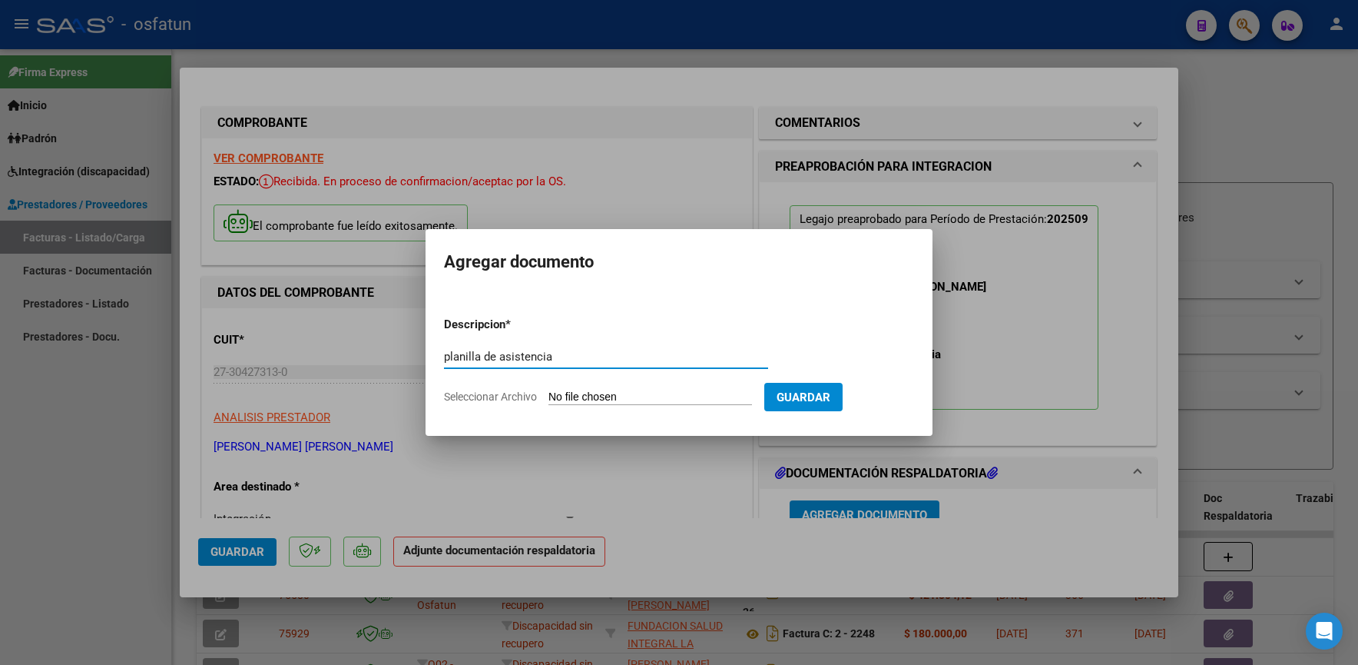
type input "planilla de asistencia"
click at [559, 394] on input "Seleccionar Archivo" at bounding box center [651, 397] width 204 height 15
type input "C:\fakepath\plla charo to.pdf"
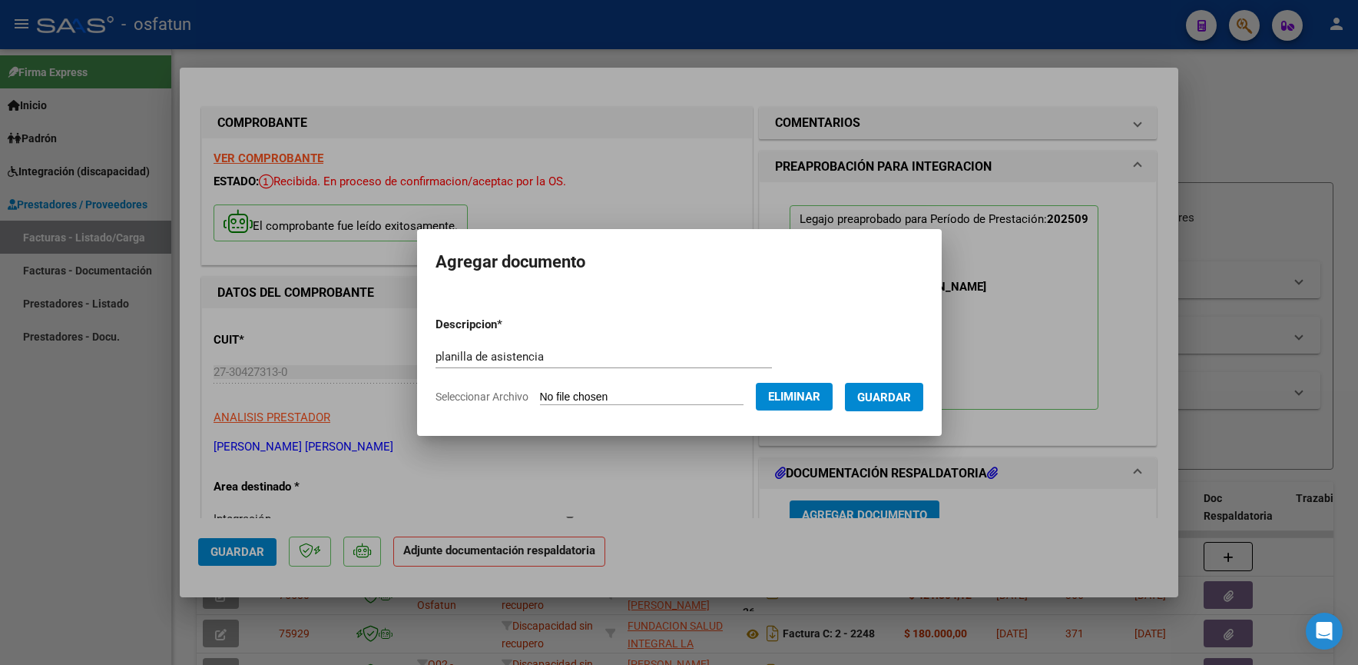
click at [910, 403] on span "Guardar" at bounding box center [884, 397] width 54 height 14
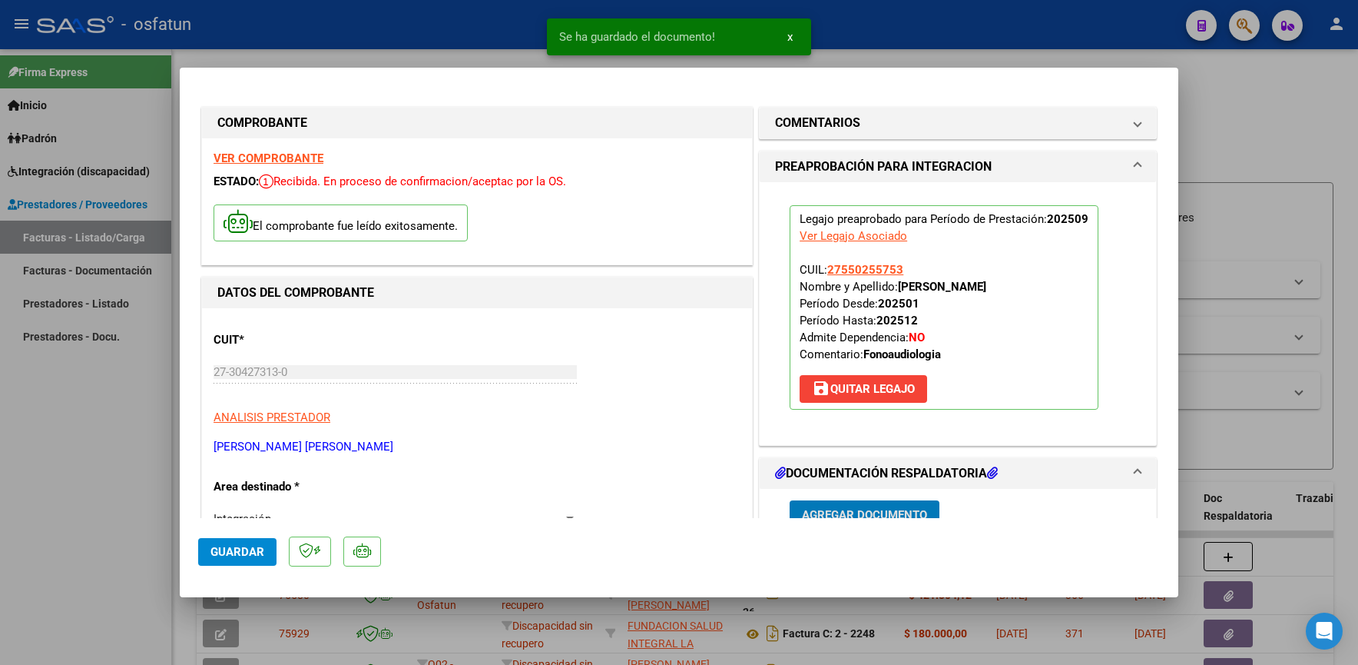
scroll to position [10, 0]
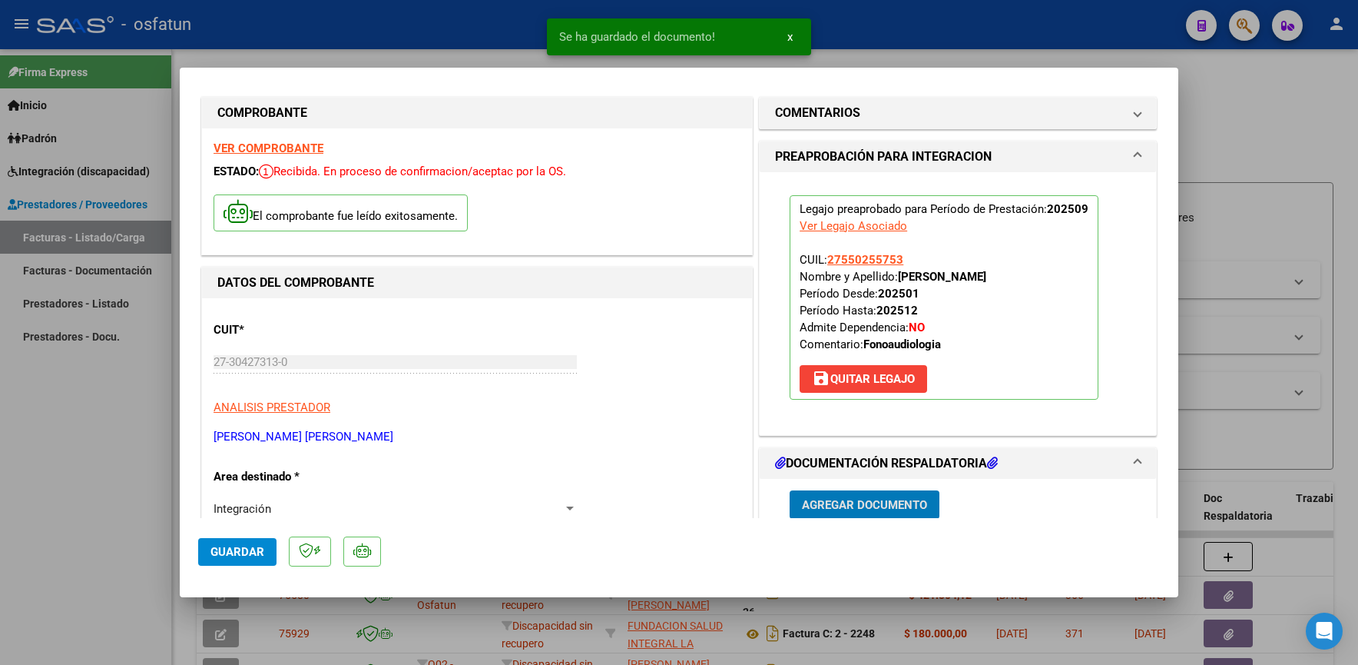
click at [237, 546] on span "Guardar" at bounding box center [238, 552] width 54 height 14
click at [124, 427] on div at bounding box center [679, 332] width 1358 height 665
type input "$ 0,00"
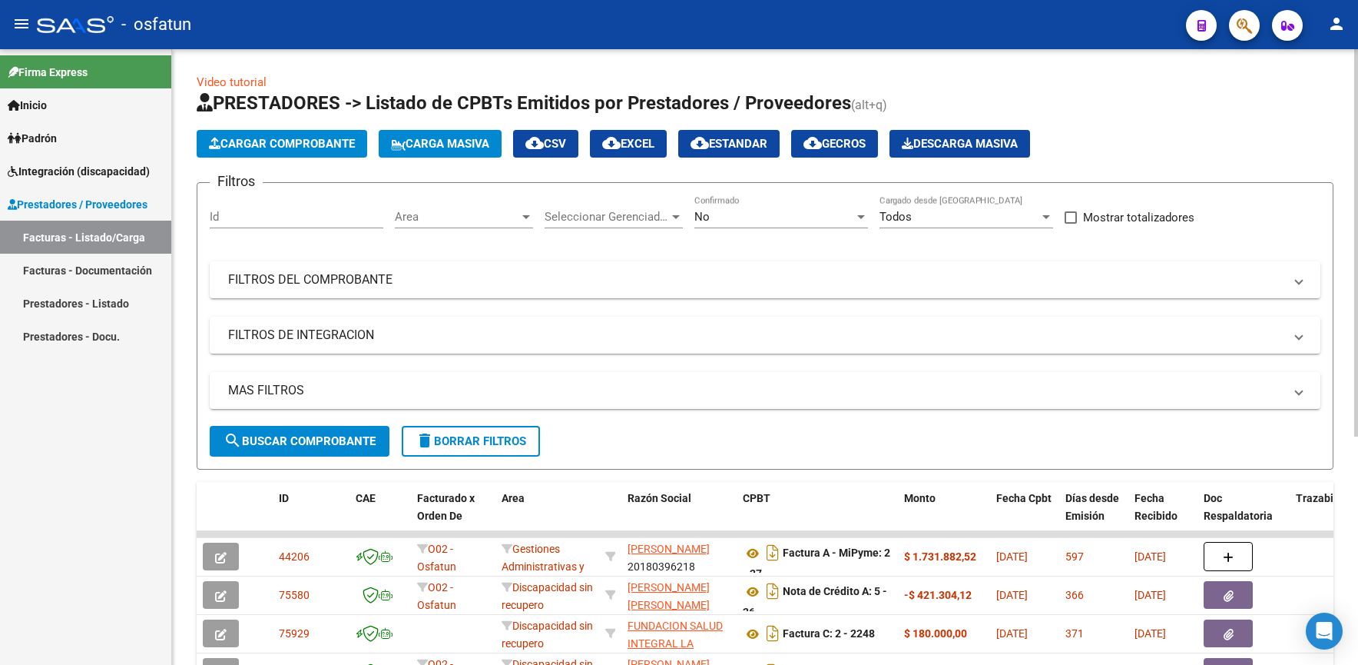
click at [272, 150] on span "Cargar Comprobante" at bounding box center [282, 144] width 146 height 14
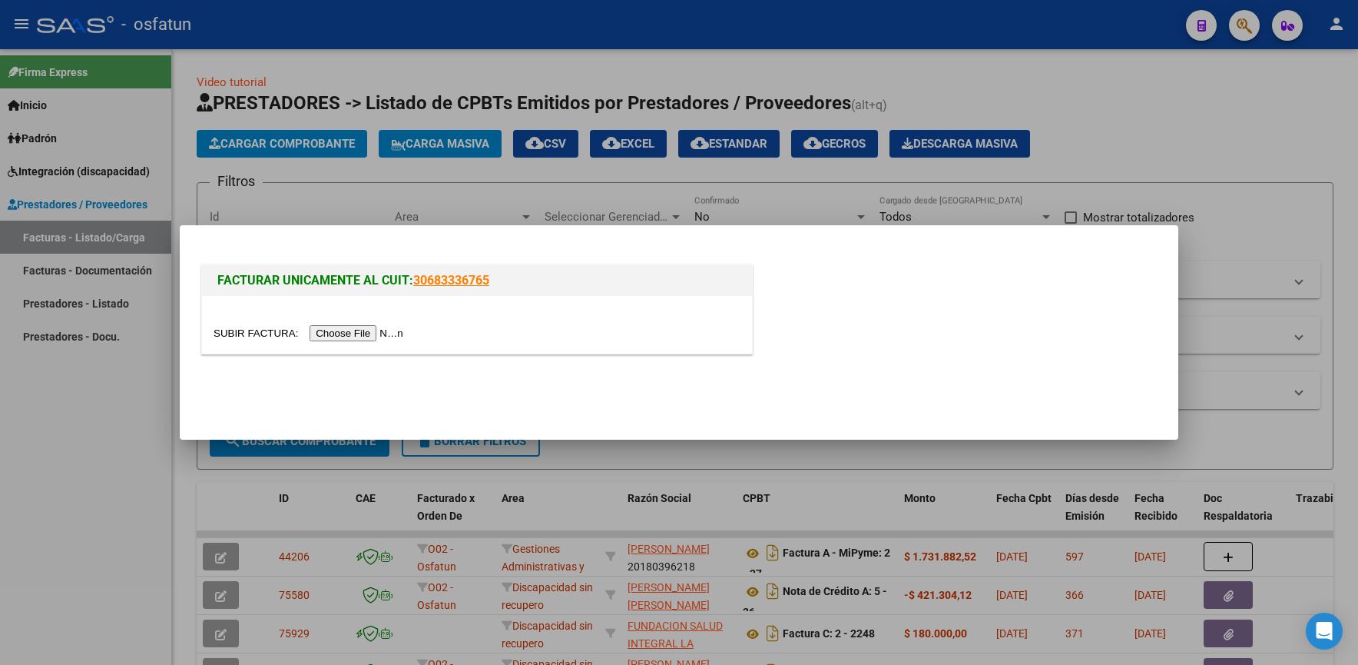
click at [366, 331] on input "file" at bounding box center [311, 333] width 194 height 16
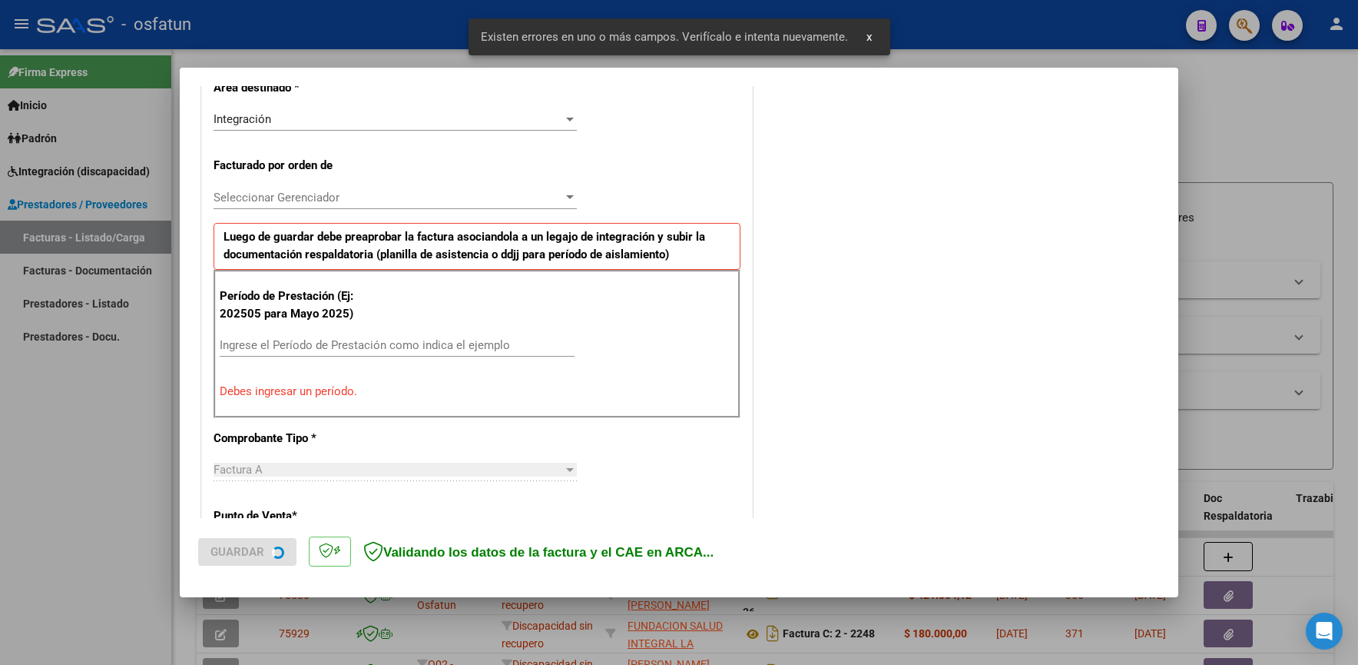
scroll to position [397, 0]
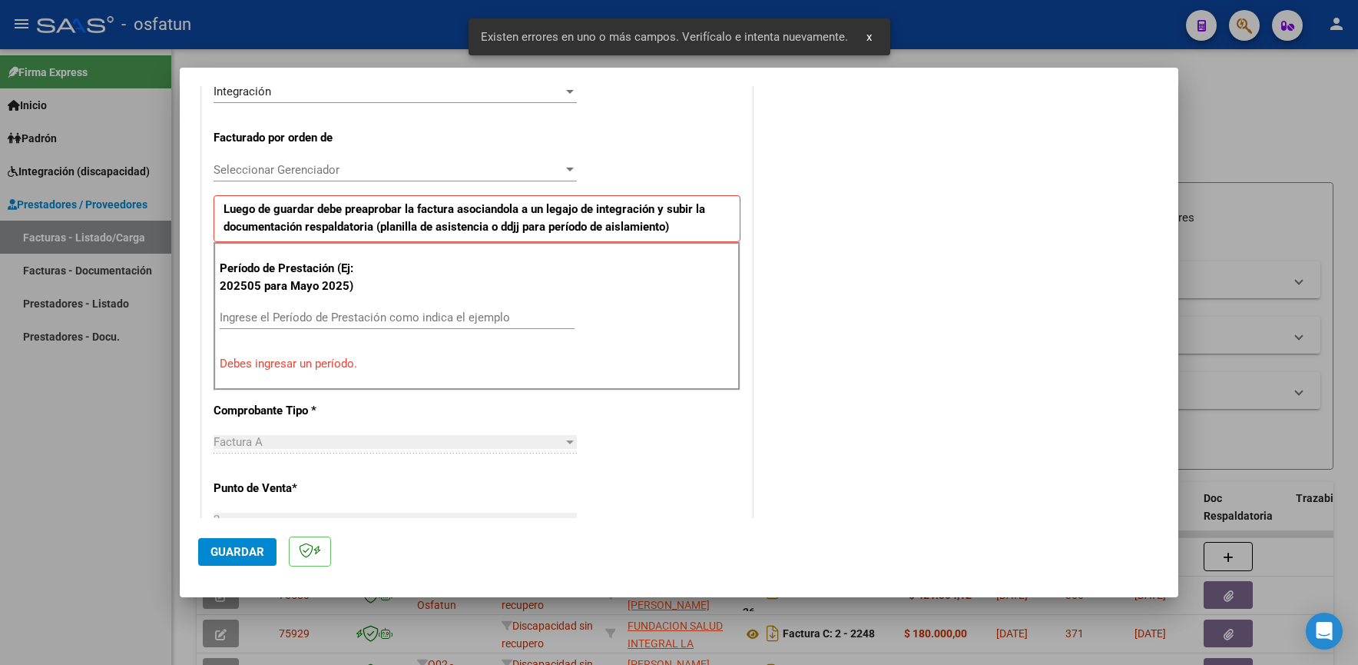
drag, startPoint x: 390, startPoint y: 317, endPoint x: 396, endPoint y: 309, distance: 10.3
click at [392, 313] on input "Ingrese el Período de Prestación como indica el ejemplo" at bounding box center [397, 317] width 355 height 14
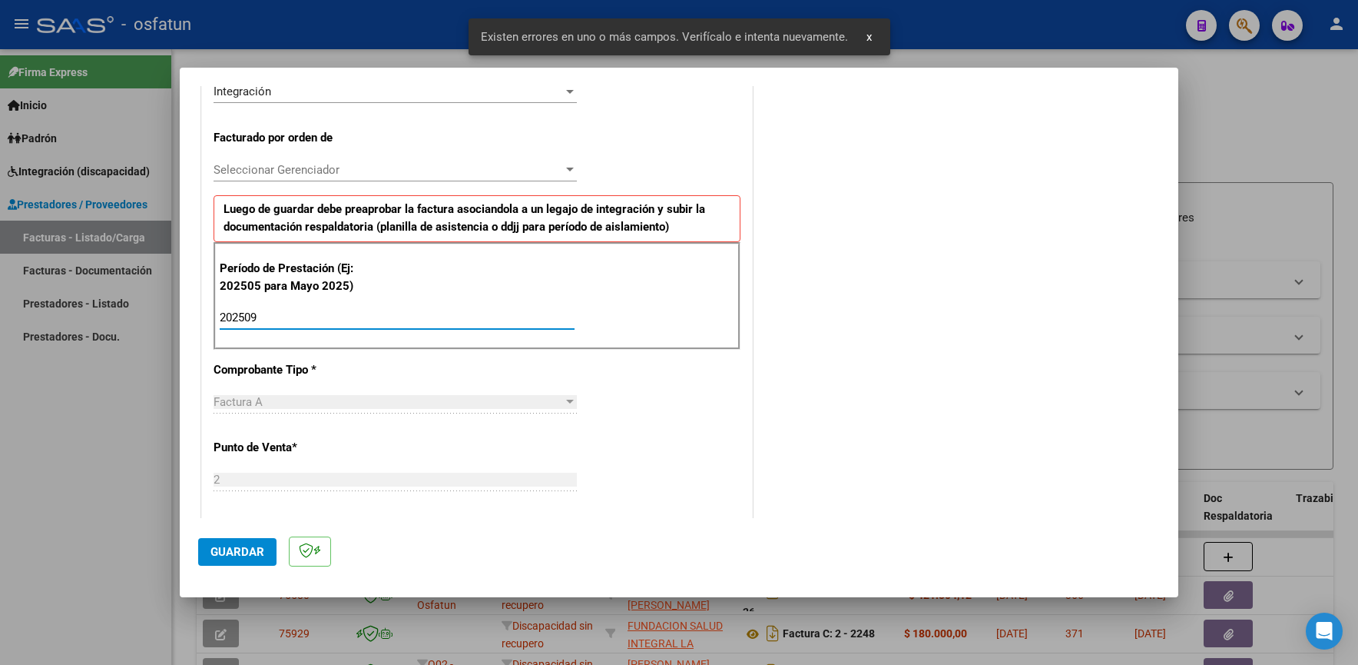
type input "202509"
click at [227, 554] on span "Guardar" at bounding box center [238, 552] width 54 height 14
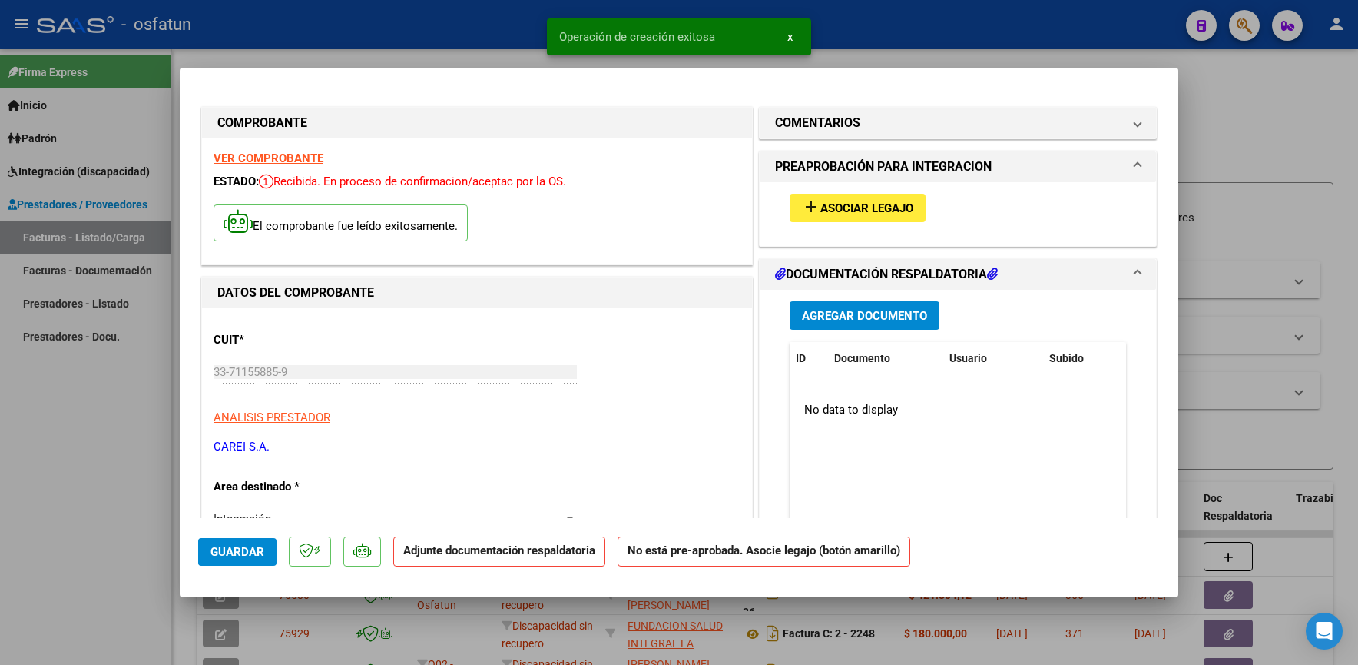
click at [806, 200] on mat-icon "add" at bounding box center [811, 206] width 18 height 18
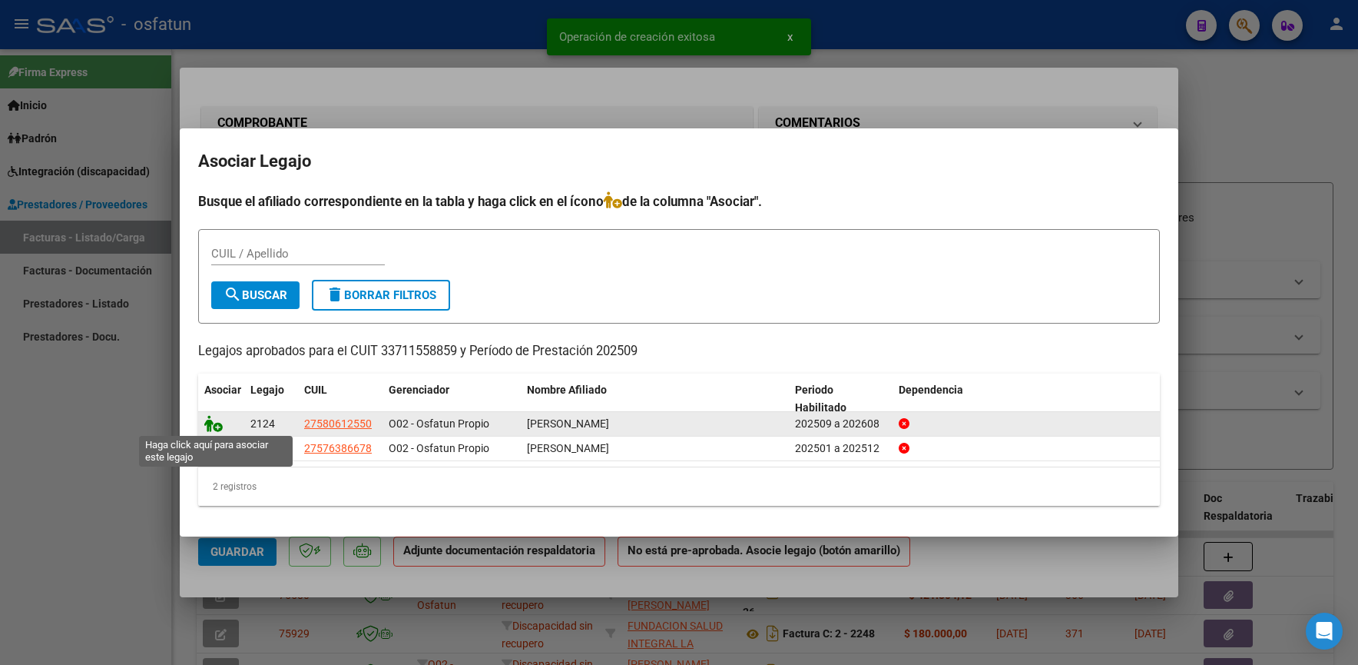
click at [211, 427] on icon at bounding box center [213, 423] width 18 height 17
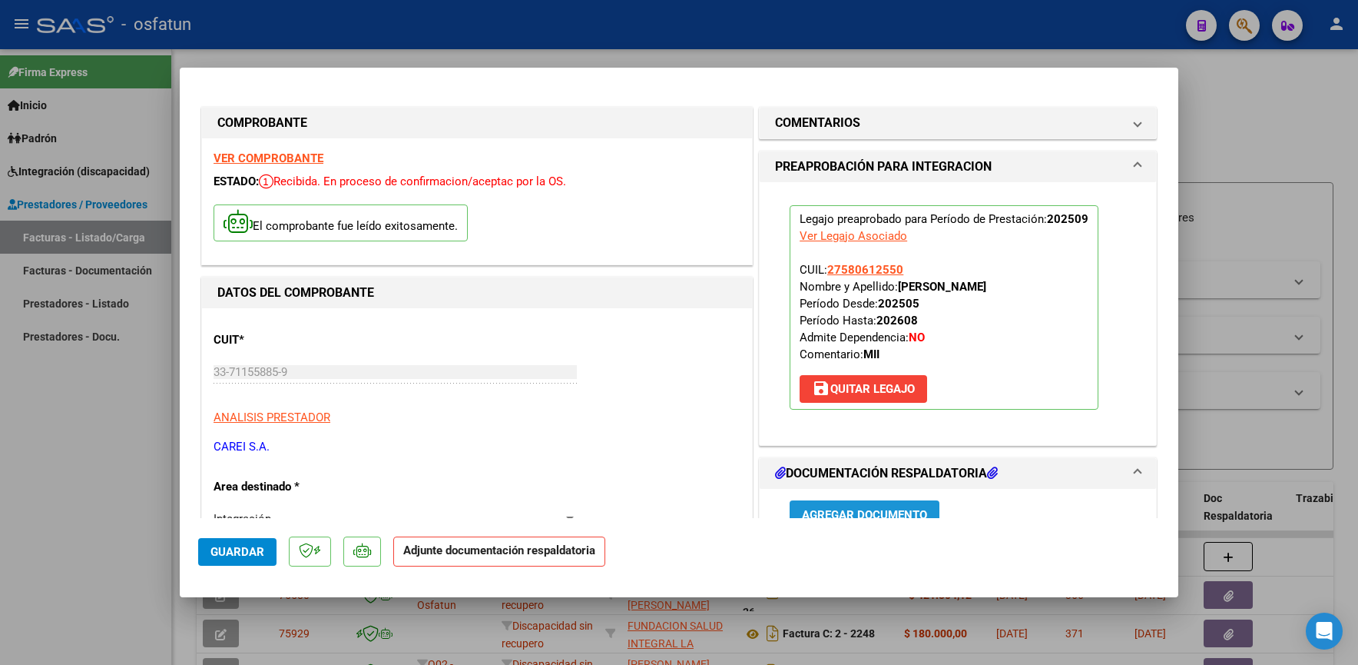
click at [854, 508] on span "Agregar Documento" at bounding box center [864, 515] width 125 height 14
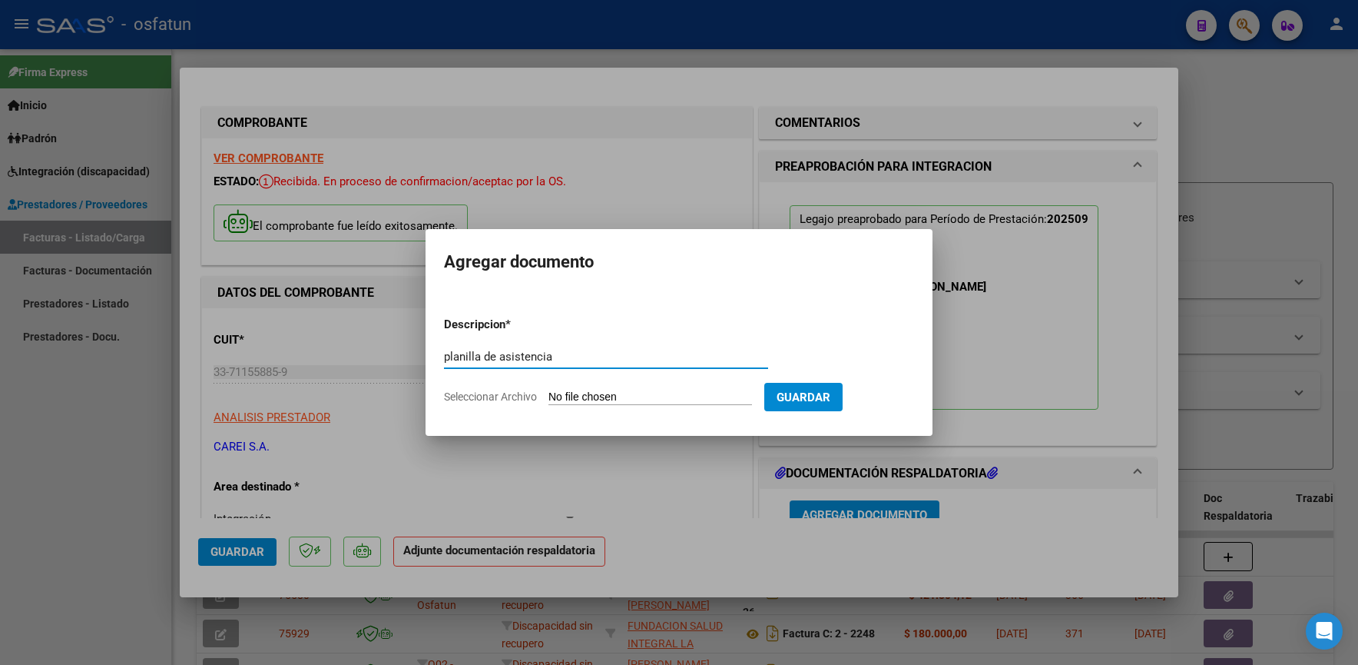
type input "planilla de asistencia"
click at [681, 392] on input "Seleccionar Archivo" at bounding box center [651, 397] width 204 height 15
type input "C:\fakepath\GALVAN BRETON BENJAMIN PLANILLA 09-2025.pdf"
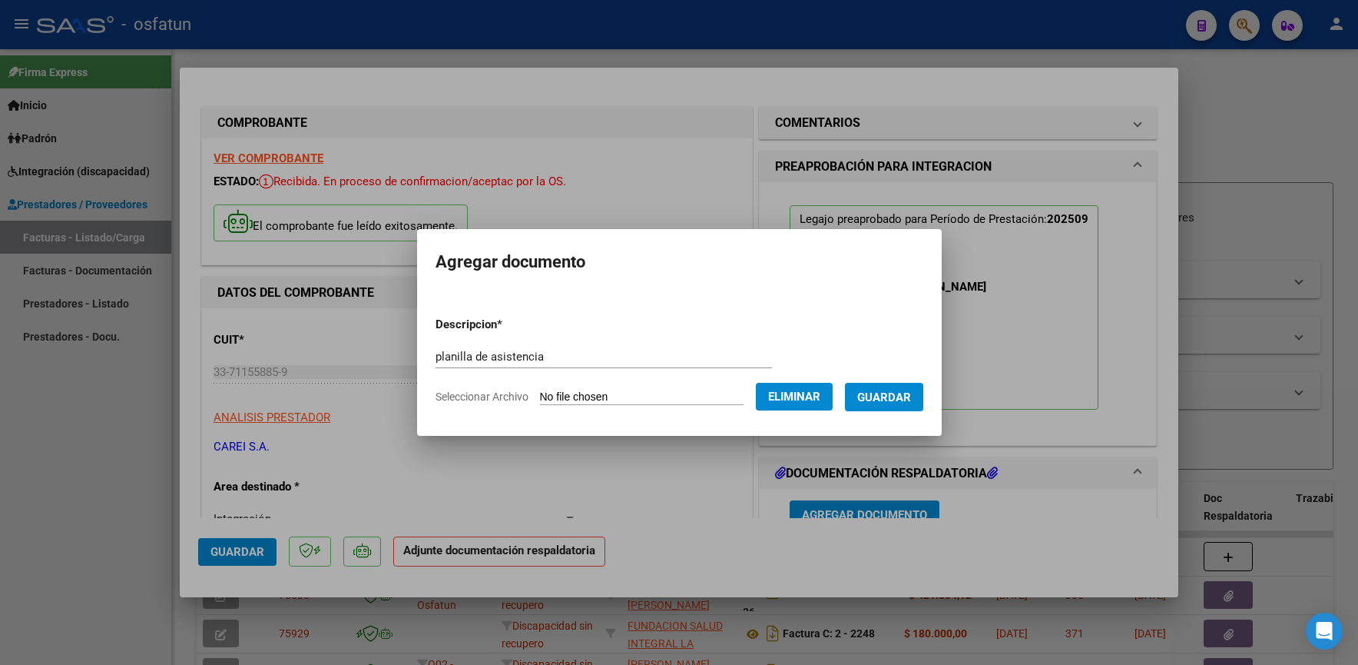
click at [900, 399] on span "Guardar" at bounding box center [884, 397] width 54 height 14
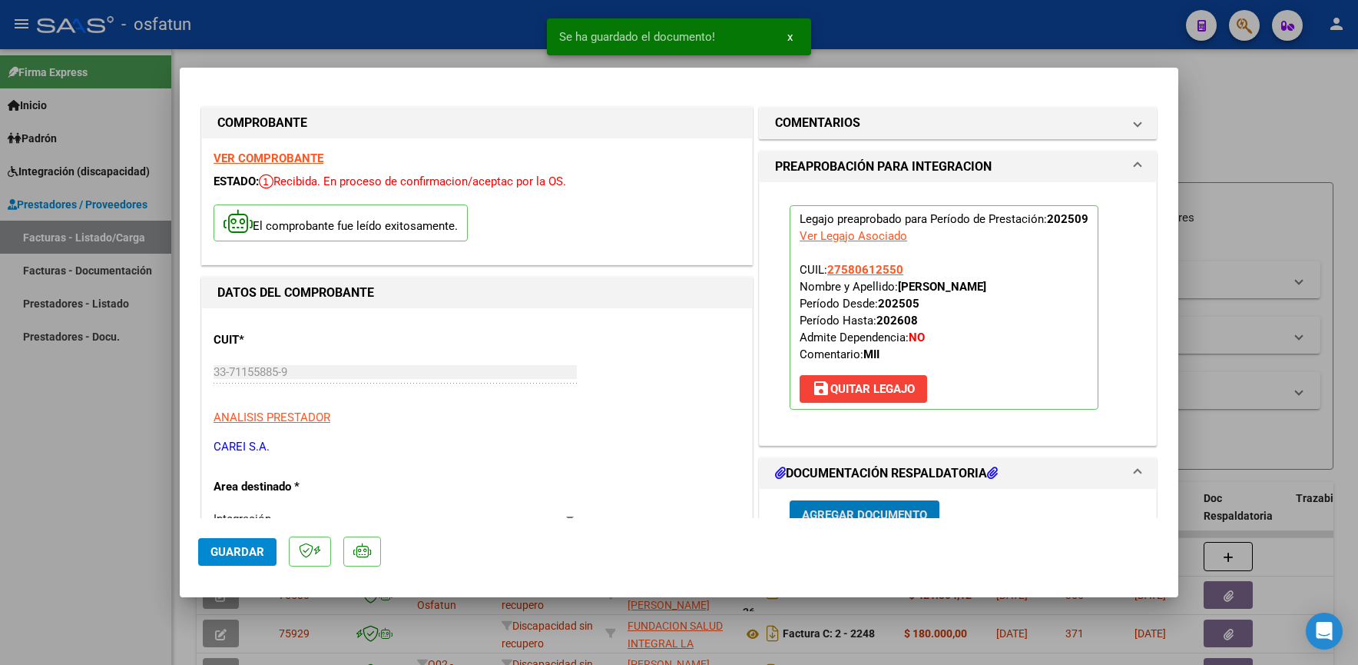
scroll to position [10, 0]
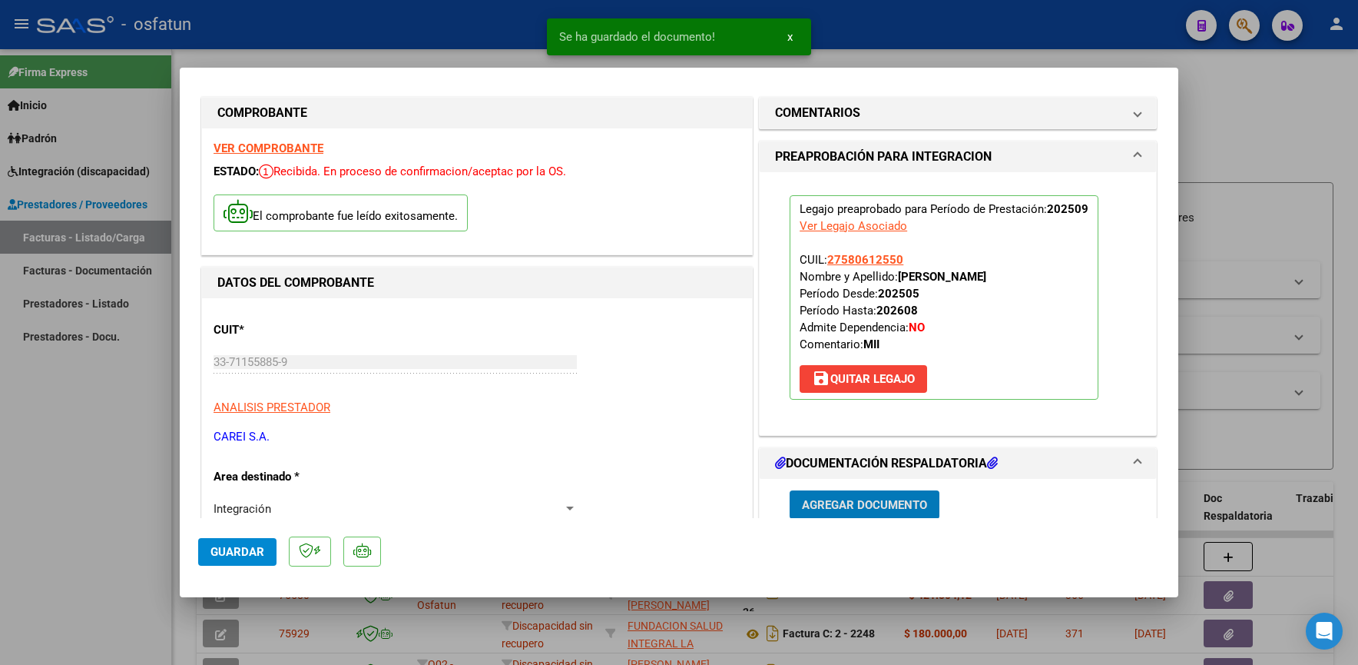
click at [242, 548] on span "Guardar" at bounding box center [238, 552] width 54 height 14
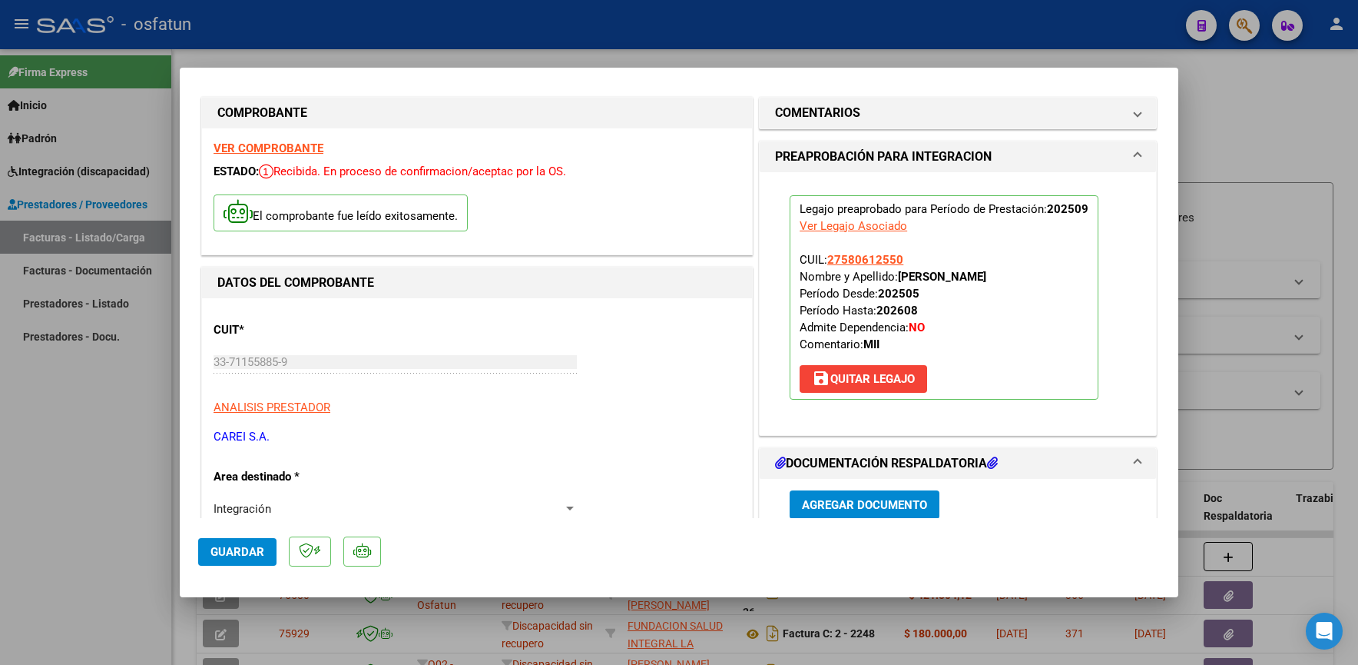
click at [207, 545] on button "Guardar" at bounding box center [237, 552] width 78 height 28
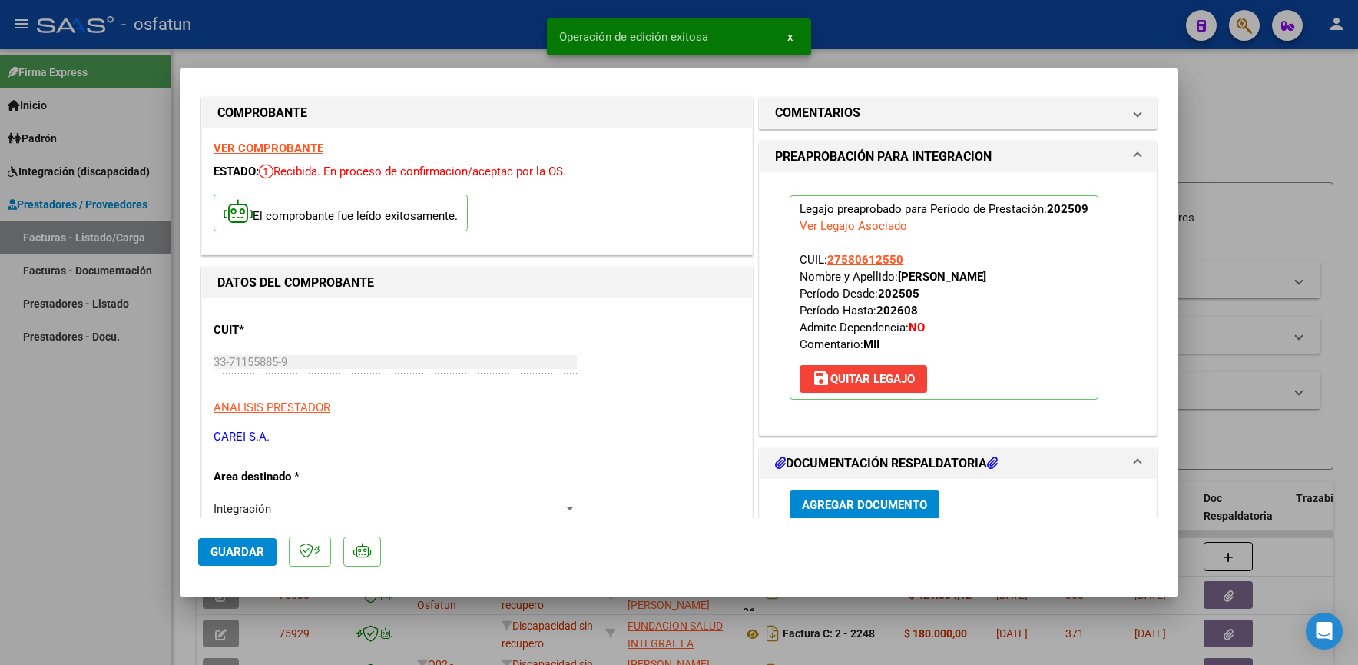
click at [83, 495] on div at bounding box center [679, 332] width 1358 height 665
type input "$ 0,00"
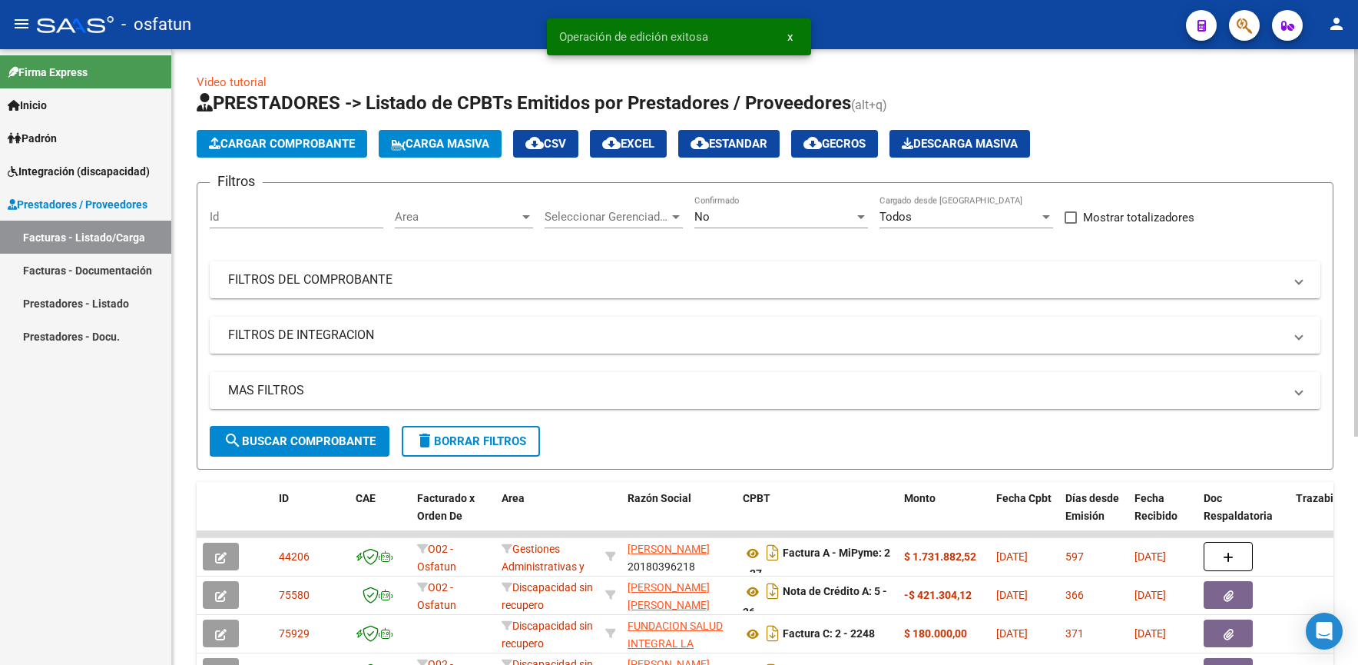
click at [260, 144] on span "Cargar Comprobante" at bounding box center [282, 144] width 146 height 14
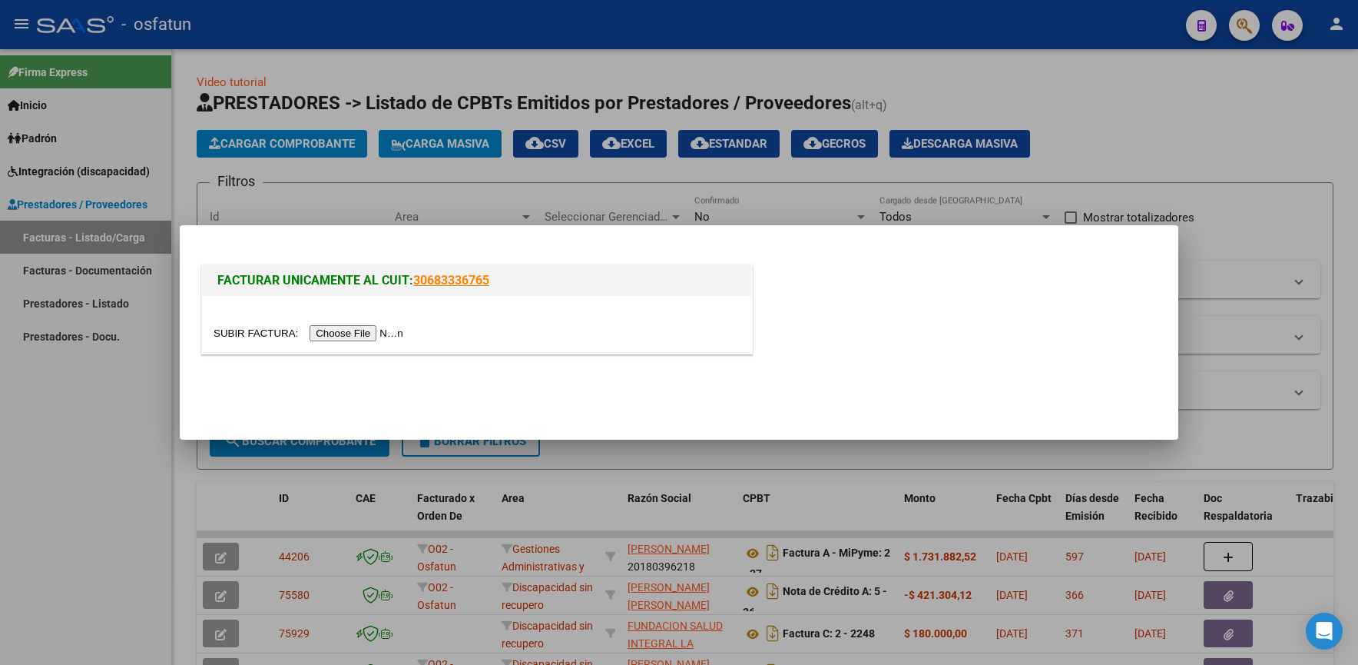
click at [375, 329] on input "file" at bounding box center [311, 333] width 194 height 16
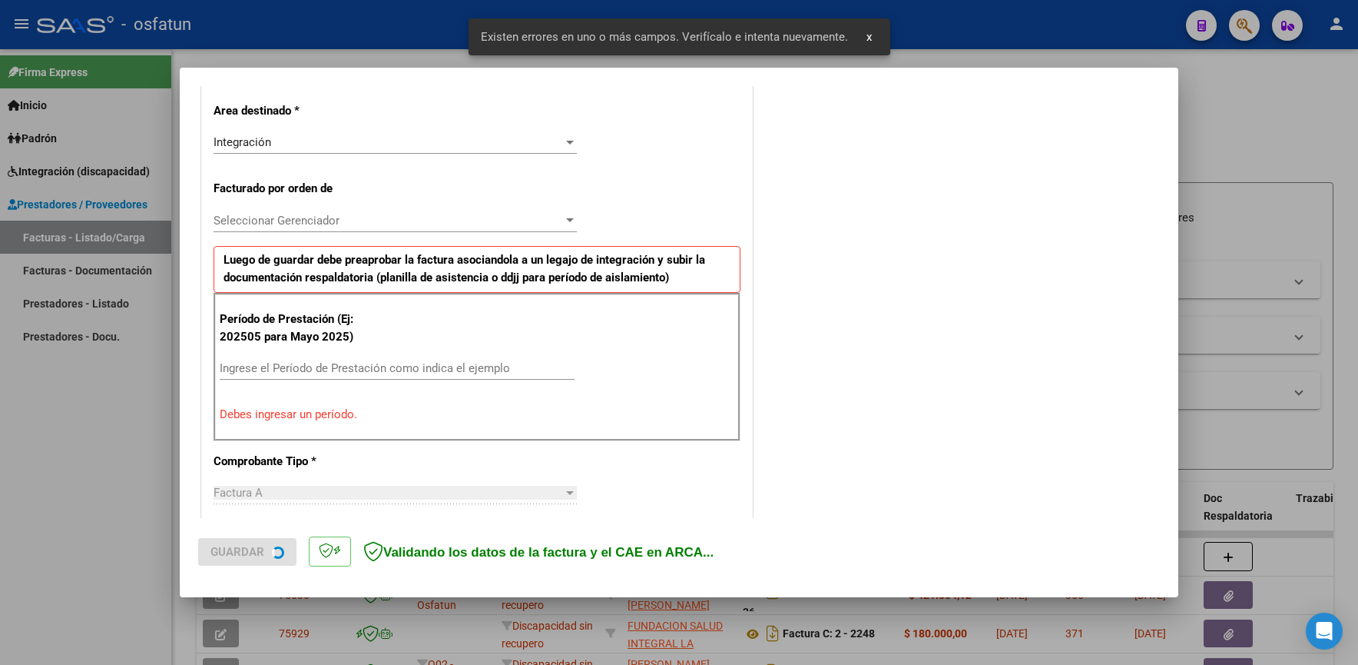
scroll to position [368, 0]
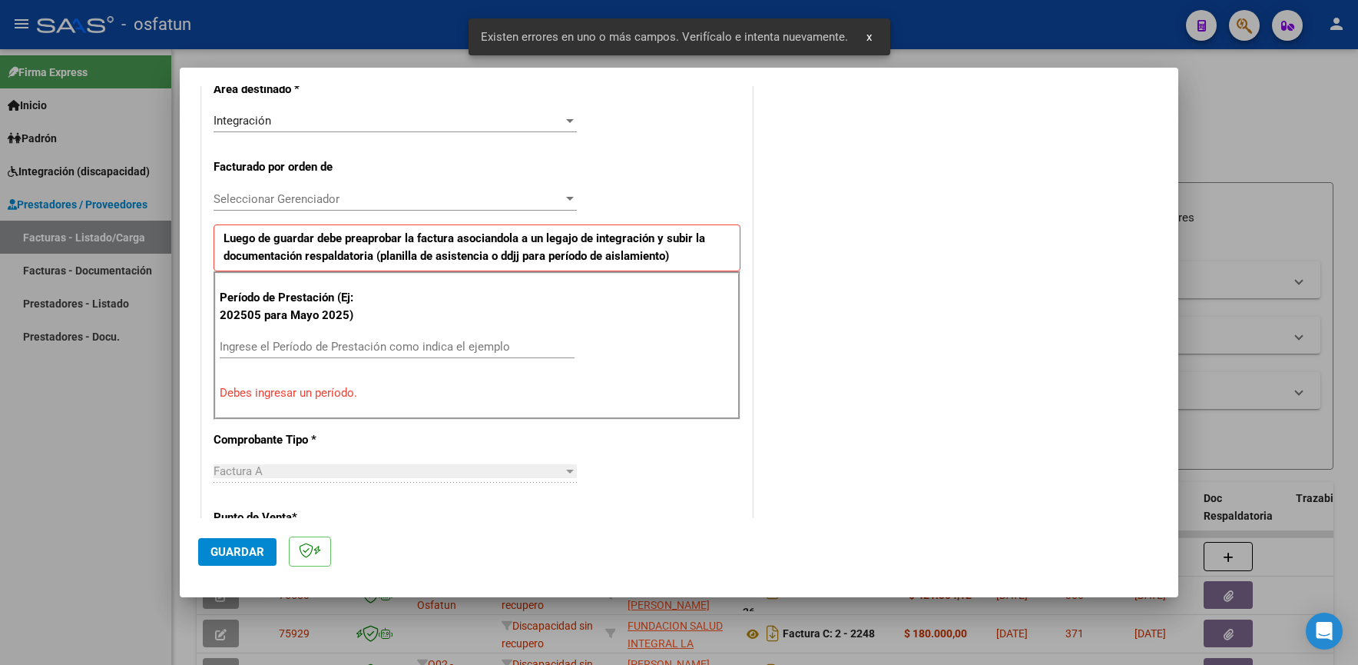
drag, startPoint x: 399, startPoint y: 343, endPoint x: 406, endPoint y: 333, distance: 12.1
click at [403, 334] on div "Período de Prestación (Ej: 202505 para Mayo 2025) Ingrese el Período de Prestac…" at bounding box center [477, 345] width 527 height 148
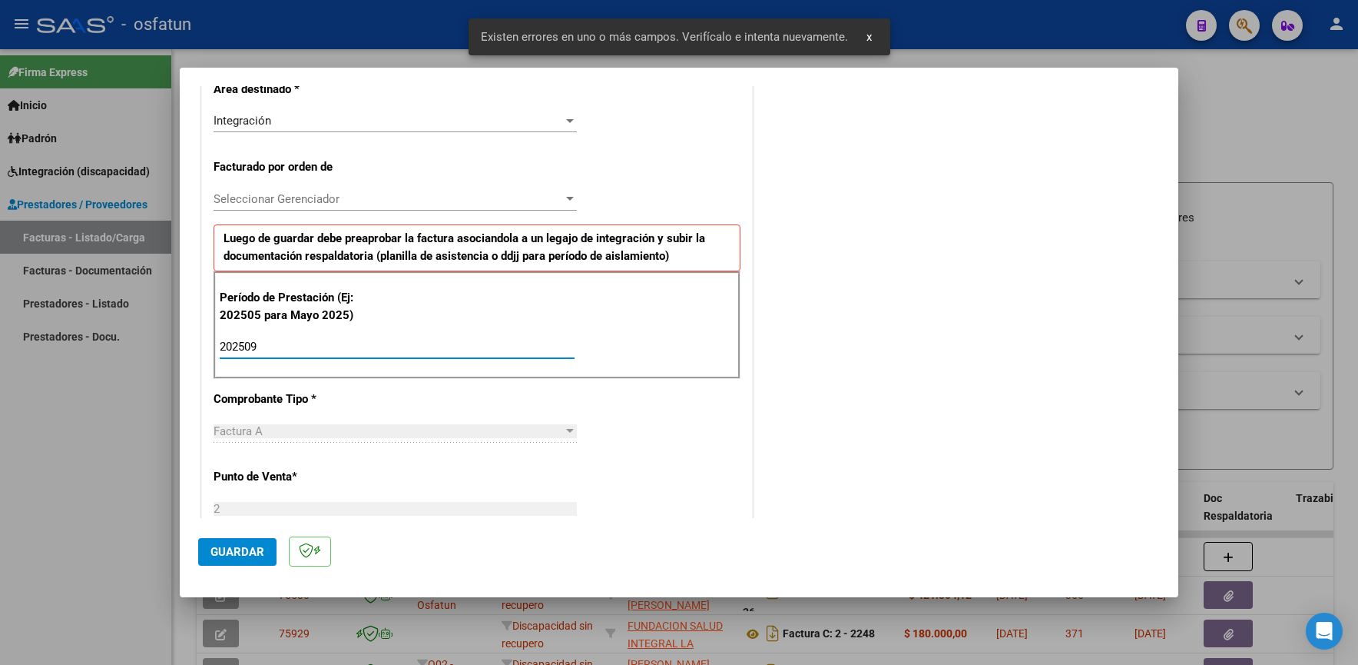
type input "202509"
click at [224, 541] on button "Guardar" at bounding box center [237, 552] width 78 height 28
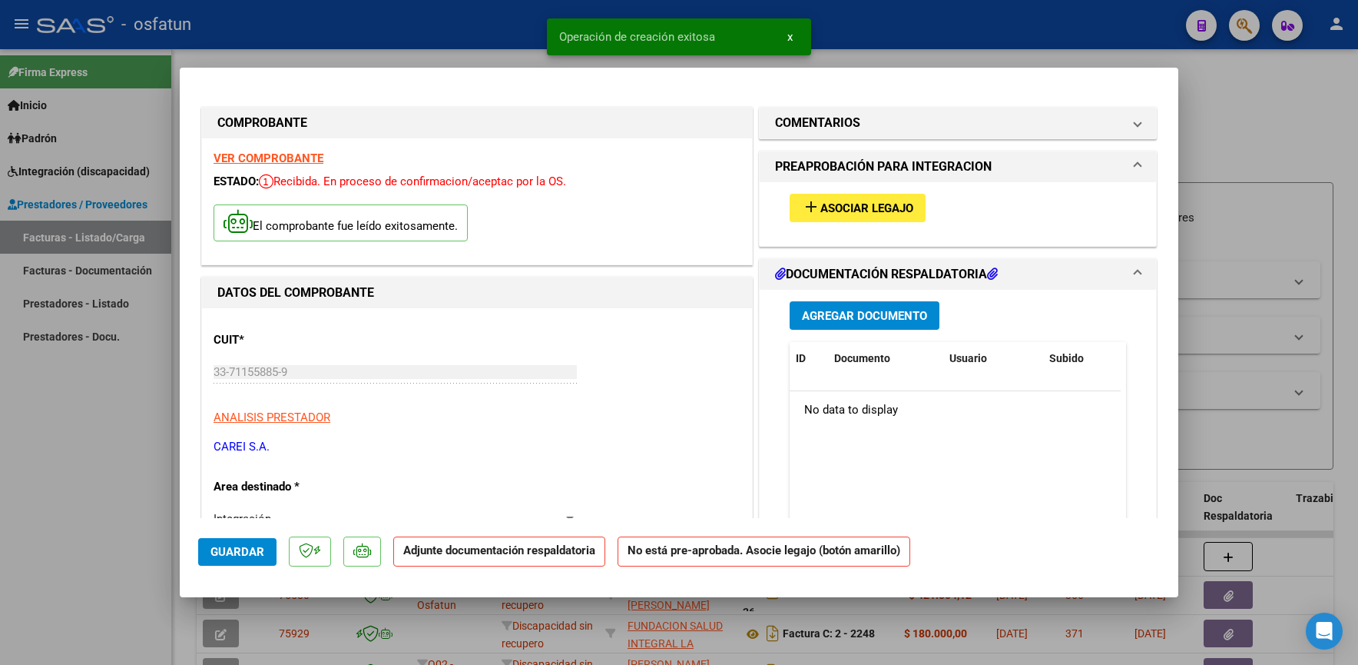
click at [888, 213] on span "Asociar Legajo" at bounding box center [867, 208] width 93 height 14
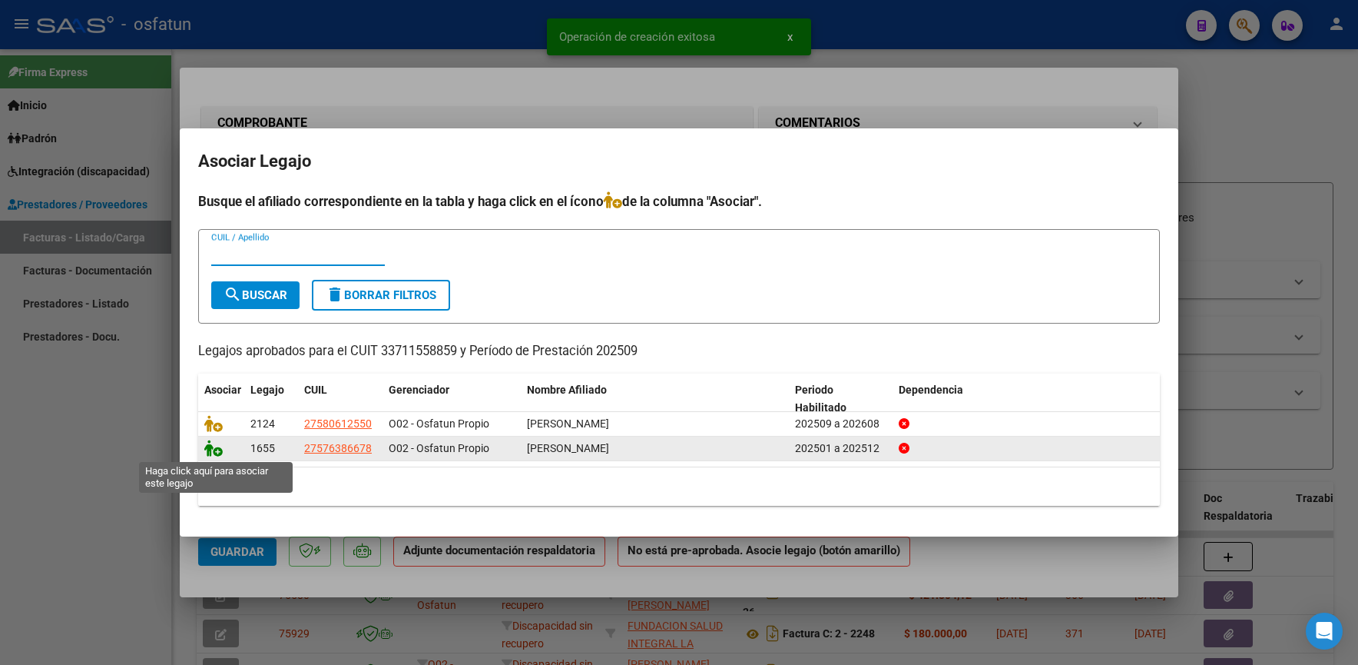
click at [215, 451] on icon at bounding box center [213, 447] width 18 height 17
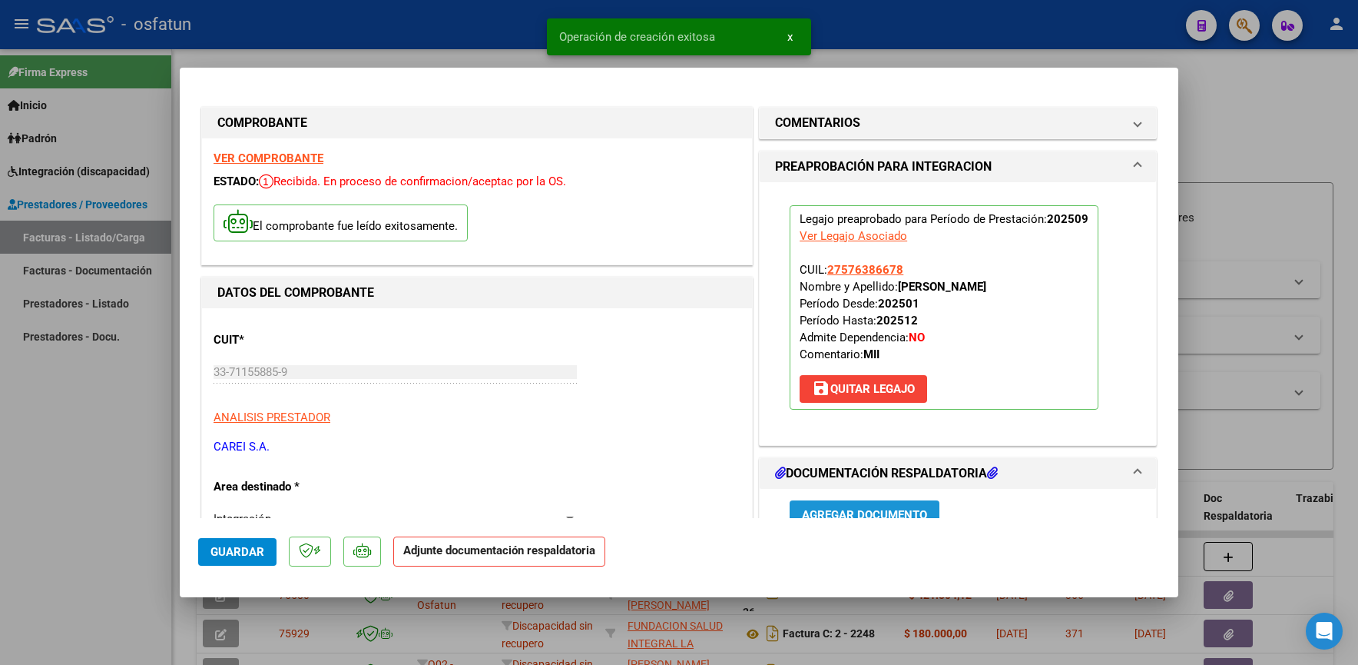
click at [847, 500] on button "Agregar Documento" at bounding box center [865, 514] width 150 height 28
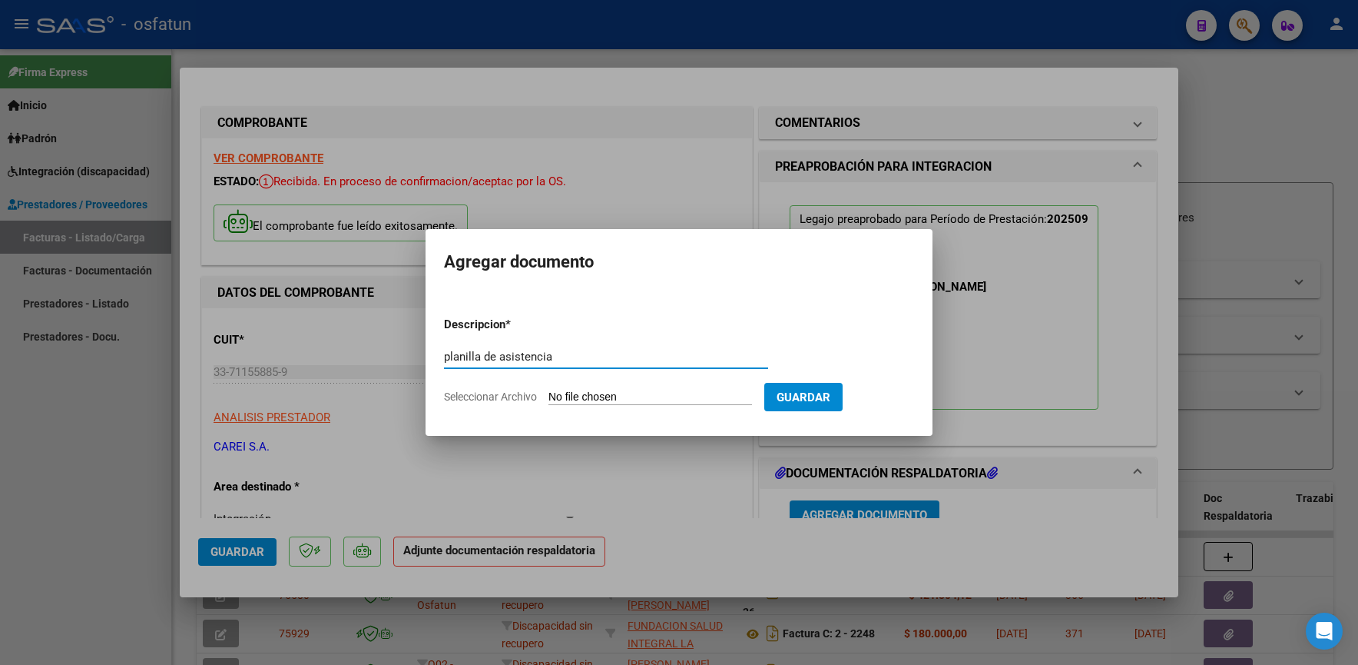
type input "planilla de asistencia"
click at [648, 382] on div "planilla de asistencia Escriba aquí una descripcion" at bounding box center [606, 364] width 324 height 38
click at [645, 390] on input "Seleccionar Archivo" at bounding box center [651, 397] width 204 height 15
type input "C:\fakepath\ACUÑA RIOS AMAPOLA PLANILLA 09-2025.pdf"
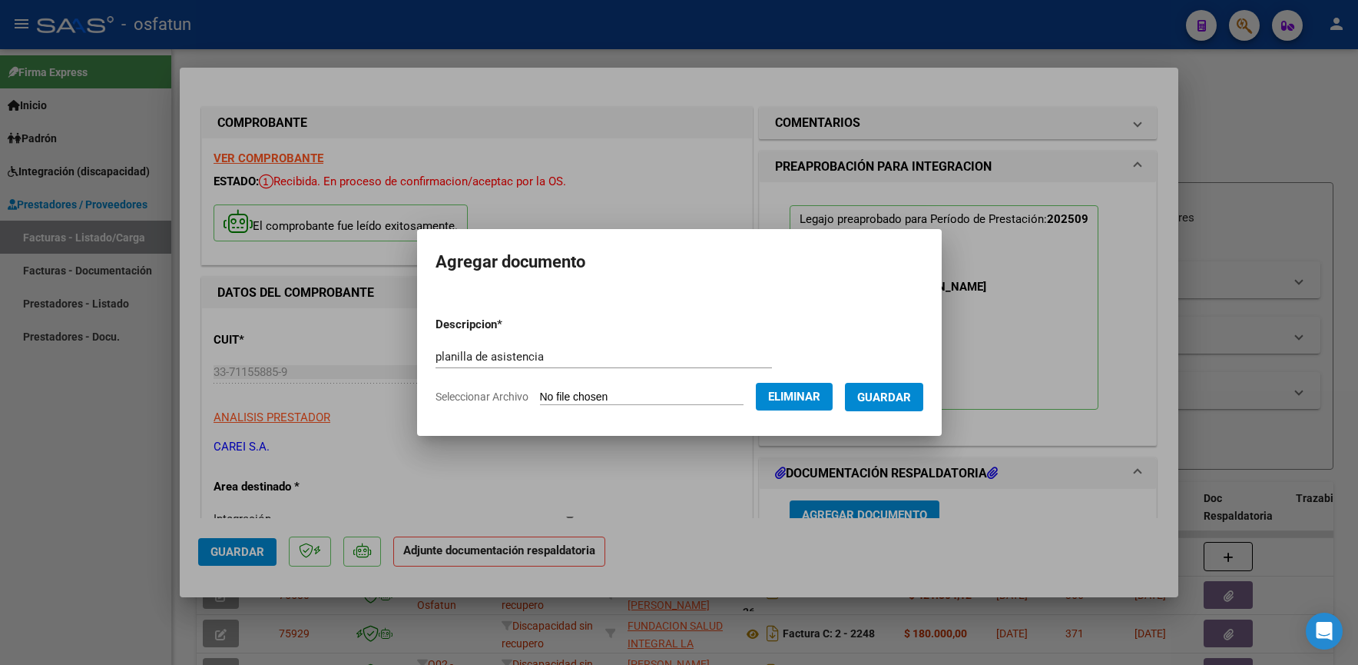
click at [887, 392] on span "Guardar" at bounding box center [884, 397] width 54 height 14
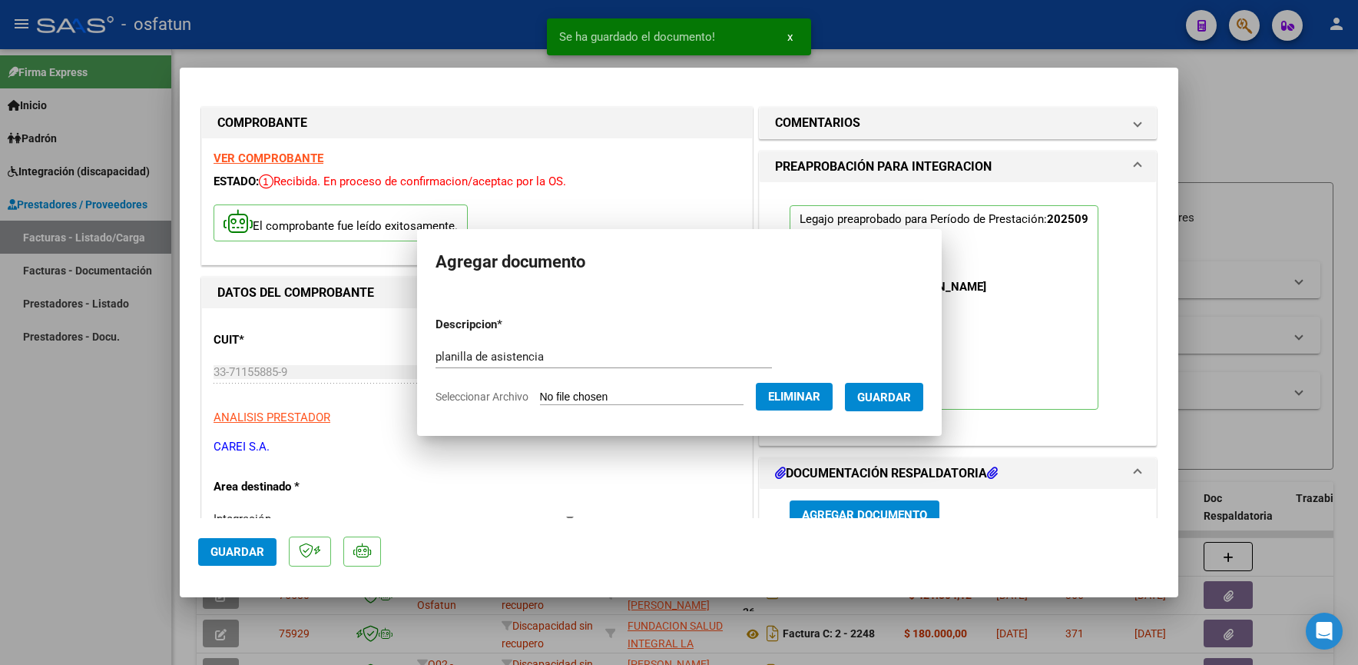
scroll to position [10, 0]
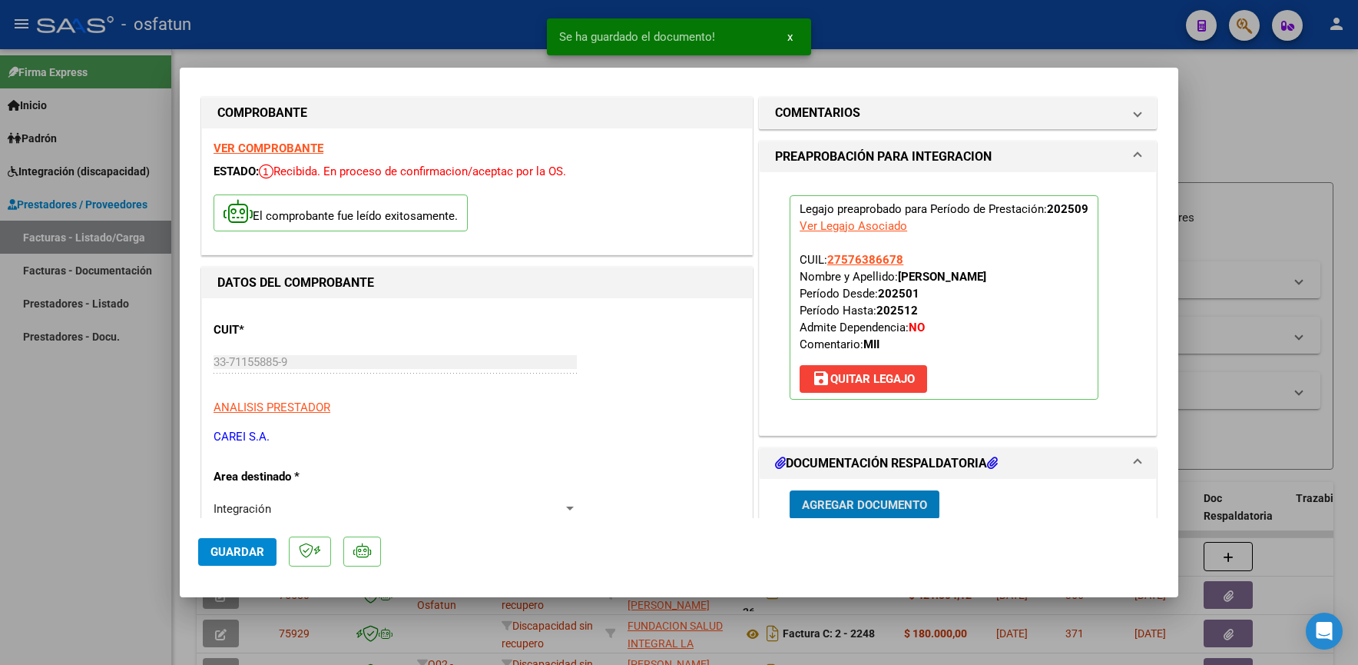
click at [253, 554] on span "Guardar" at bounding box center [238, 552] width 54 height 14
click at [71, 491] on div at bounding box center [679, 332] width 1358 height 665
type input "$ 0,00"
